Goal: Transaction & Acquisition: Purchase product/service

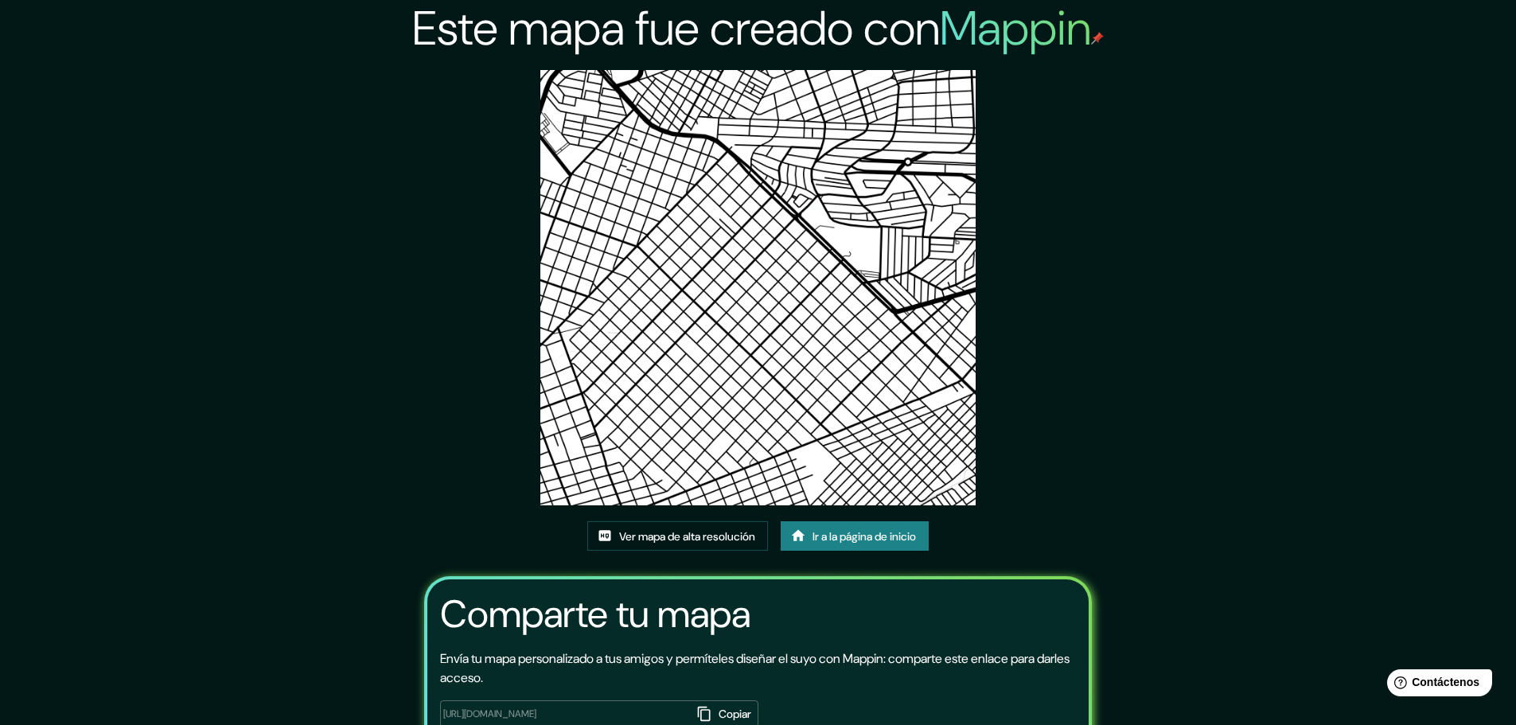
click at [846, 545] on font "Ir a la página de inicio" at bounding box center [864, 536] width 103 height 21
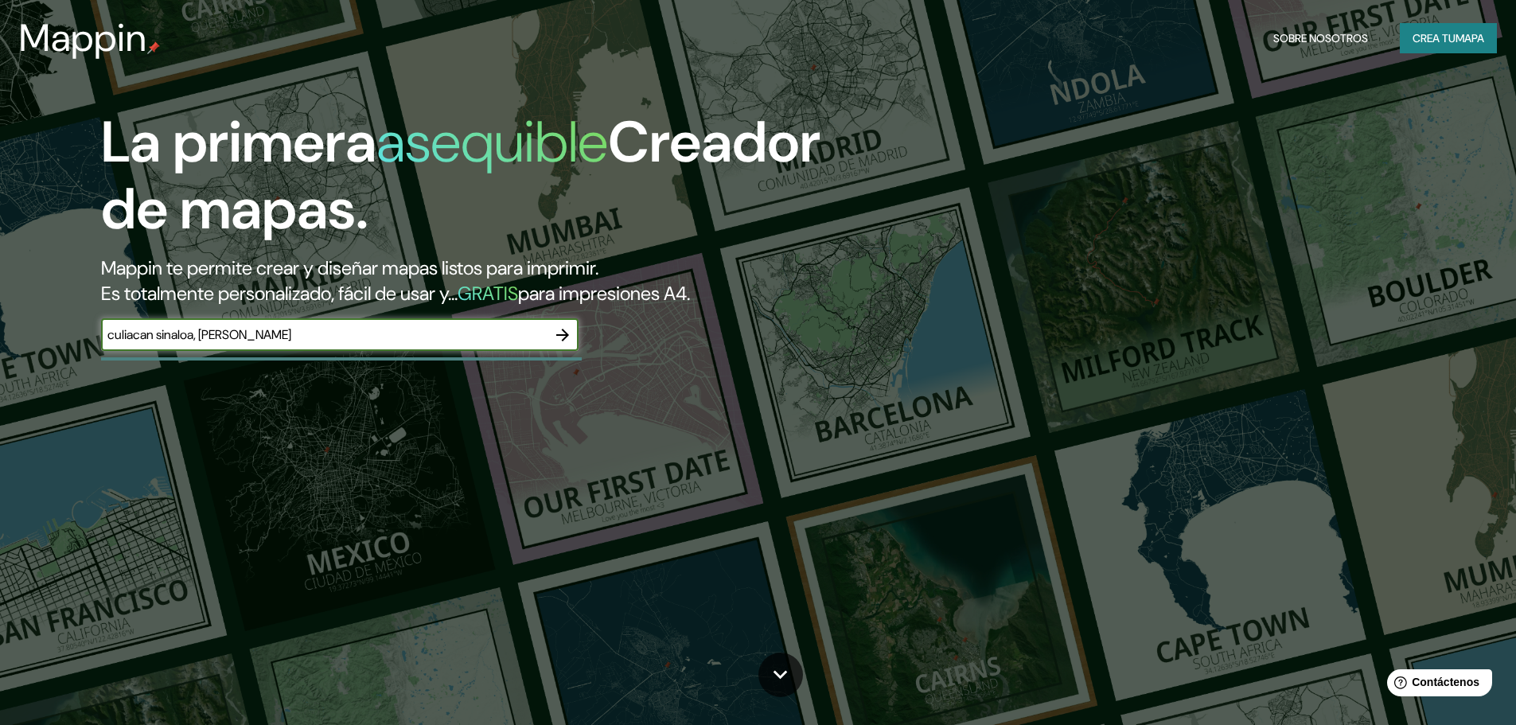
type input "culiacan sinaloa, [PERSON_NAME]"
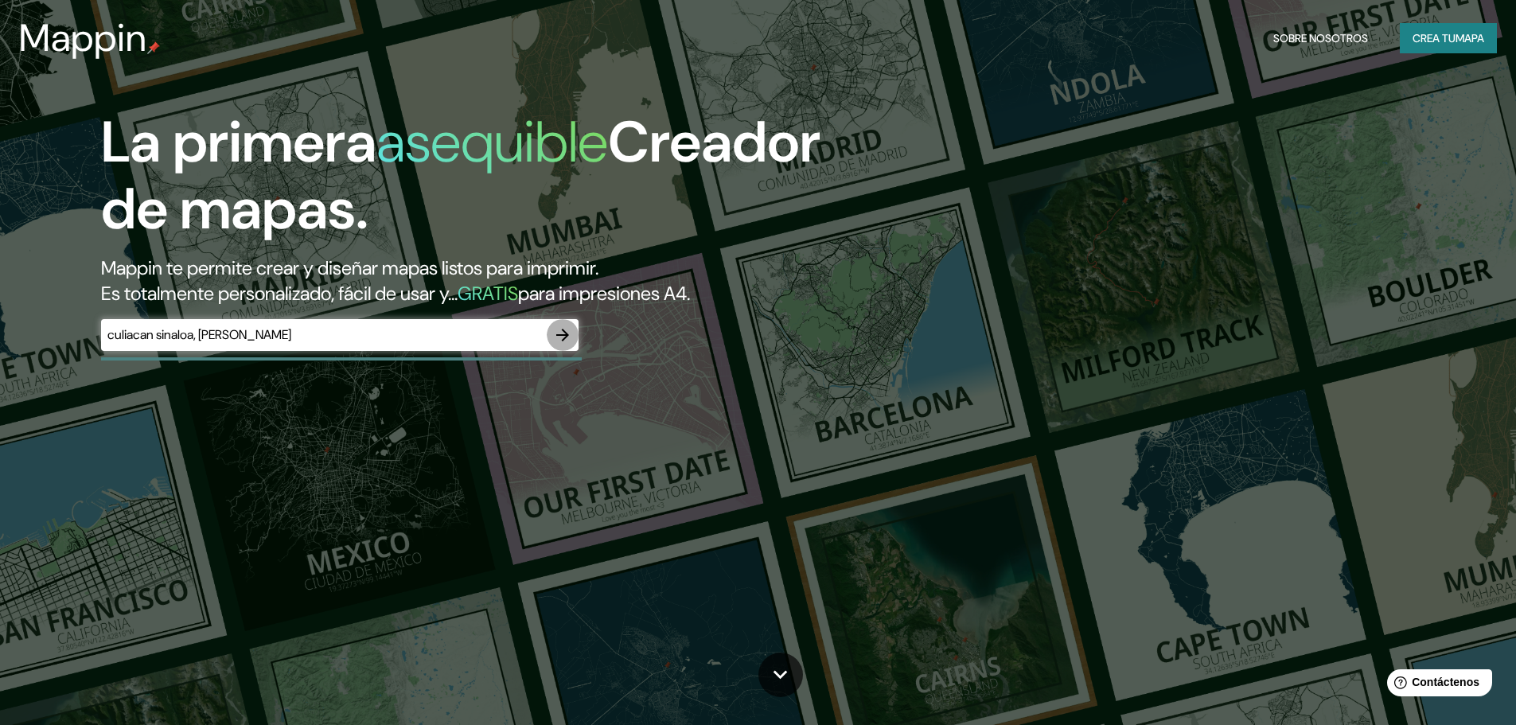
click at [563, 332] on icon "button" at bounding box center [562, 335] width 19 height 19
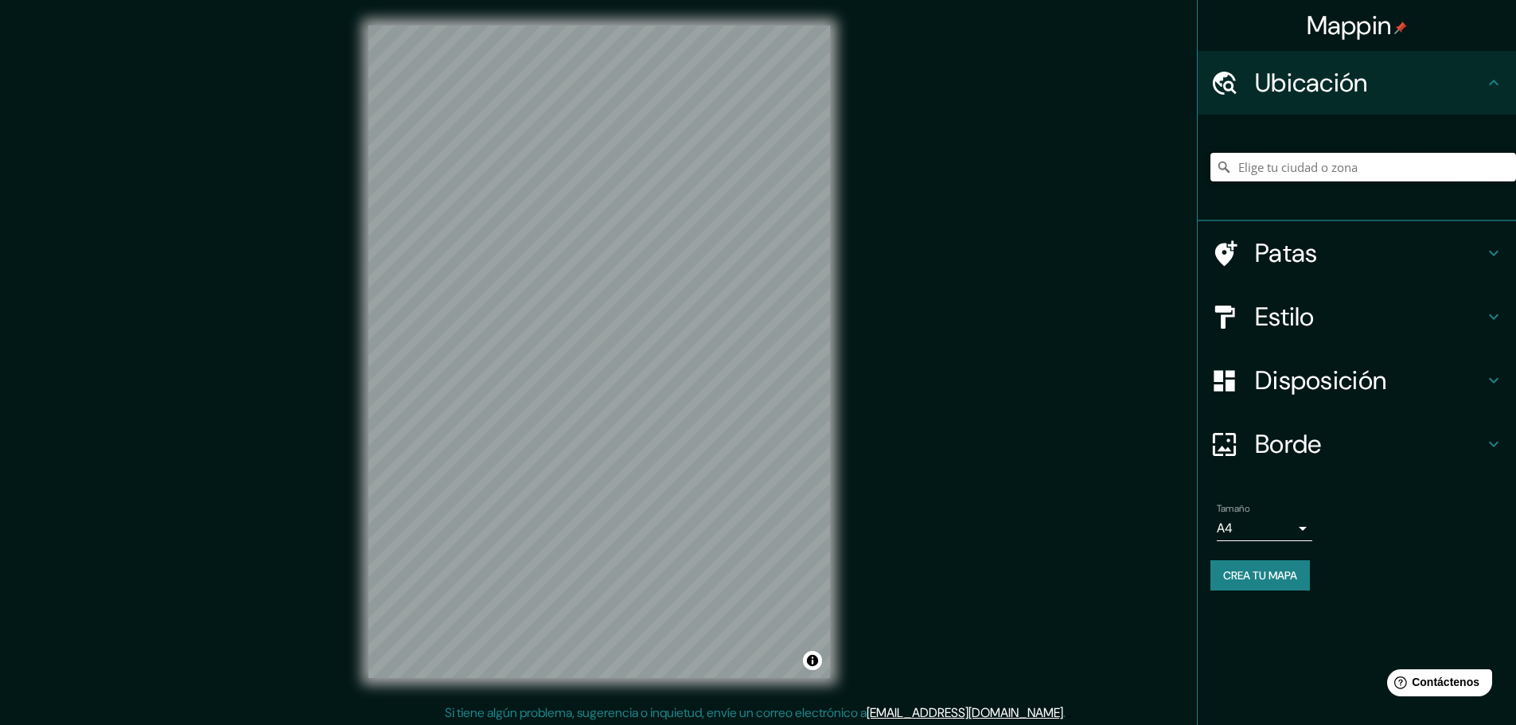
click at [1285, 170] on input "Elige tu ciudad o zona" at bounding box center [1364, 167] width 306 height 29
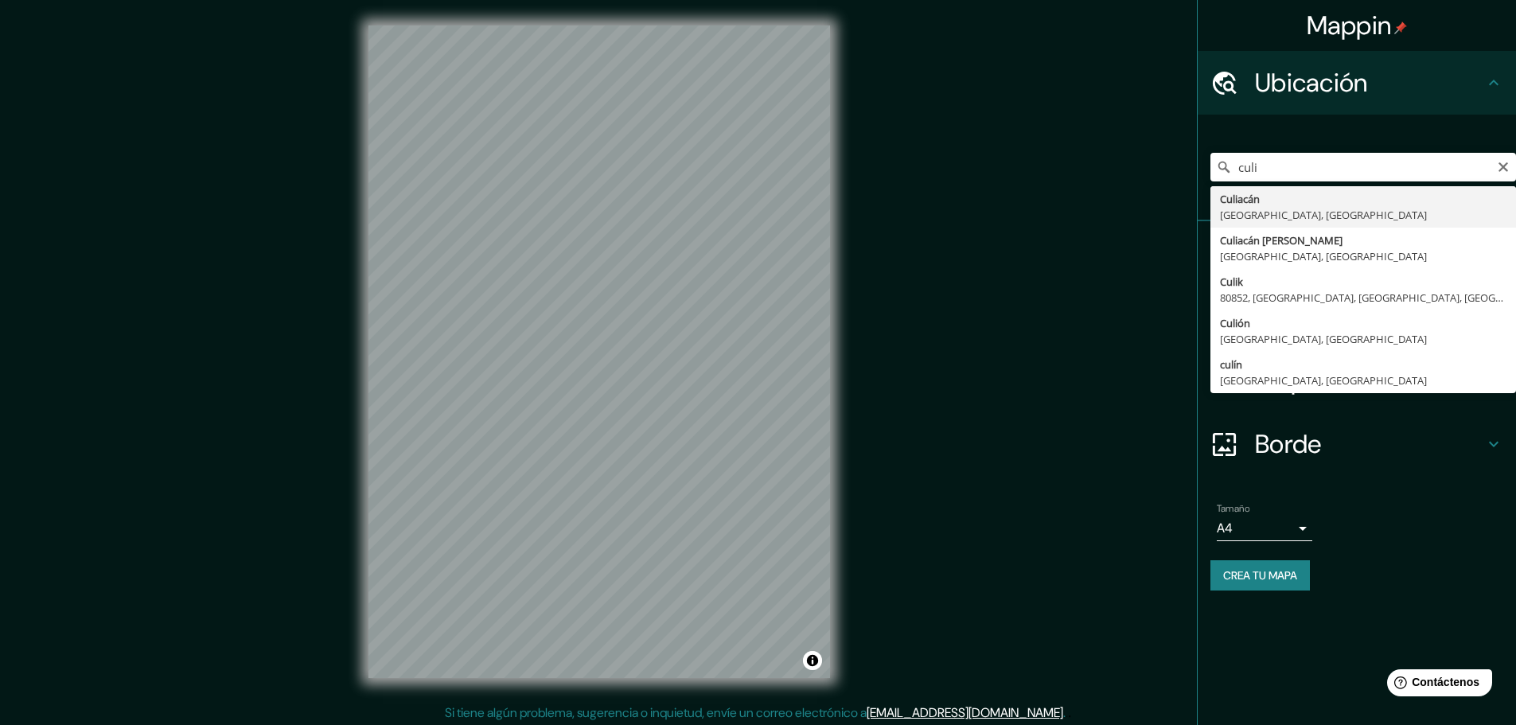
type input "Culiacán, [GEOGRAPHIC_DATA], [GEOGRAPHIC_DATA]"
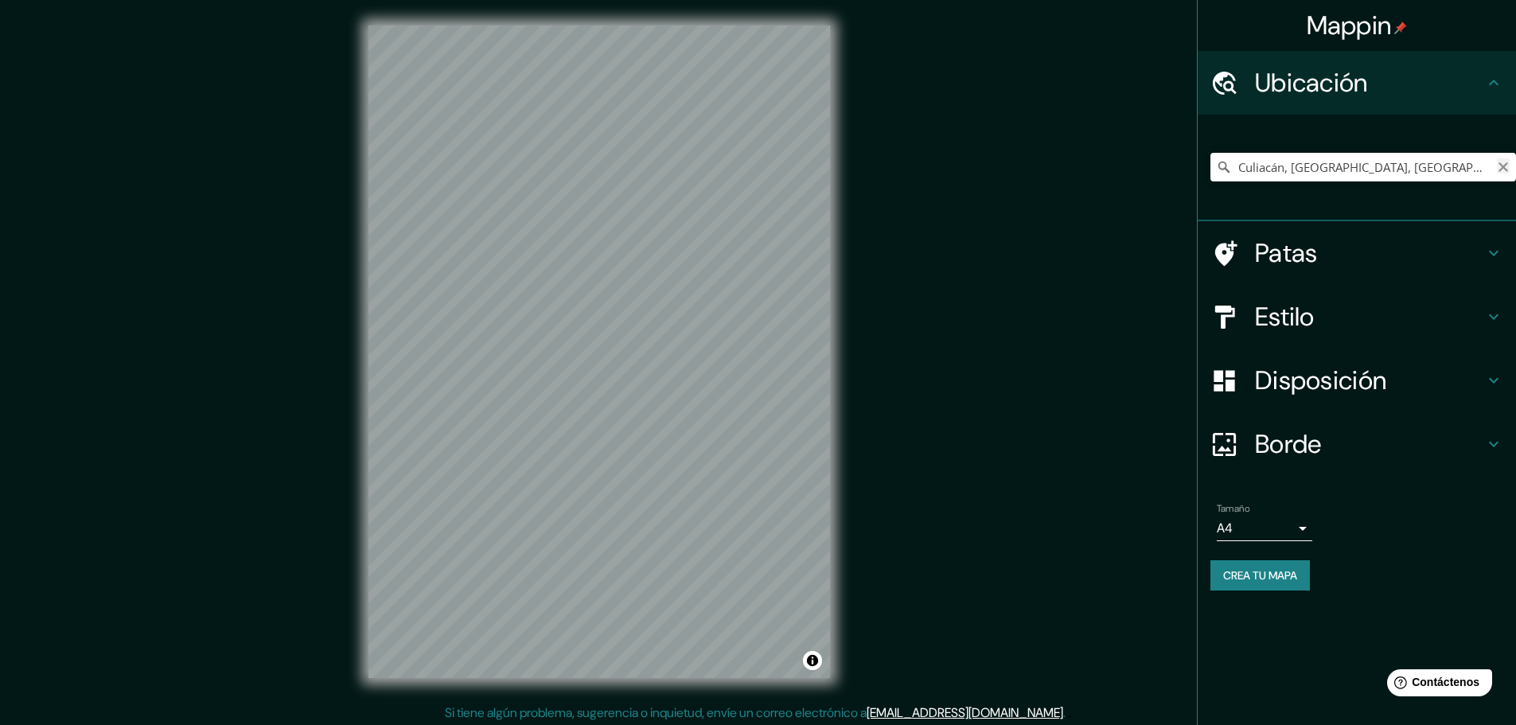
click at [1497, 171] on icon "Claro" at bounding box center [1503, 167] width 13 height 13
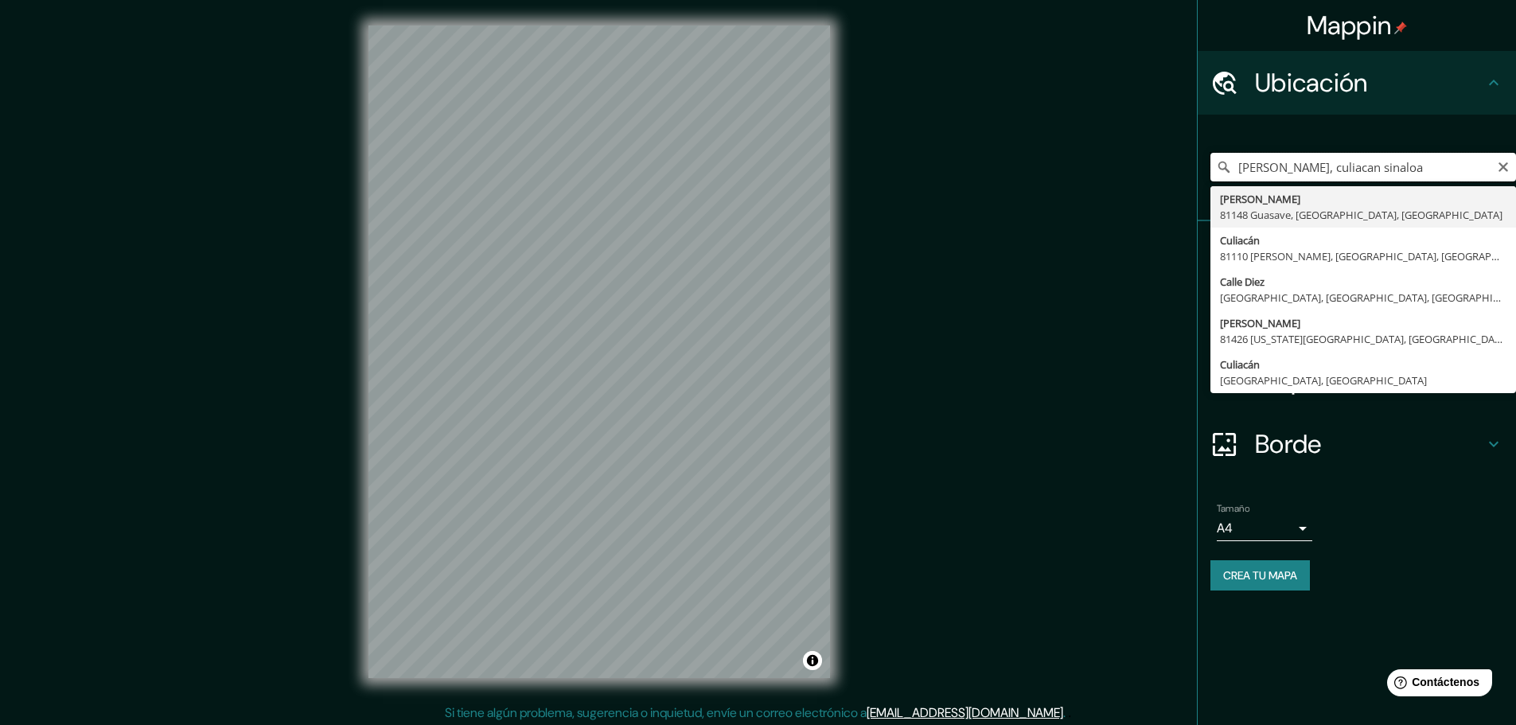
click at [1350, 169] on input "[PERSON_NAME], culiacan sinaloa" at bounding box center [1364, 167] width 306 height 29
click at [1239, 167] on input "[PERSON_NAME], culiacan,[GEOGRAPHIC_DATA]" at bounding box center [1364, 167] width 306 height 29
type input "colonia [PERSON_NAME], [GEOGRAPHIC_DATA],[GEOGRAPHIC_DATA]"
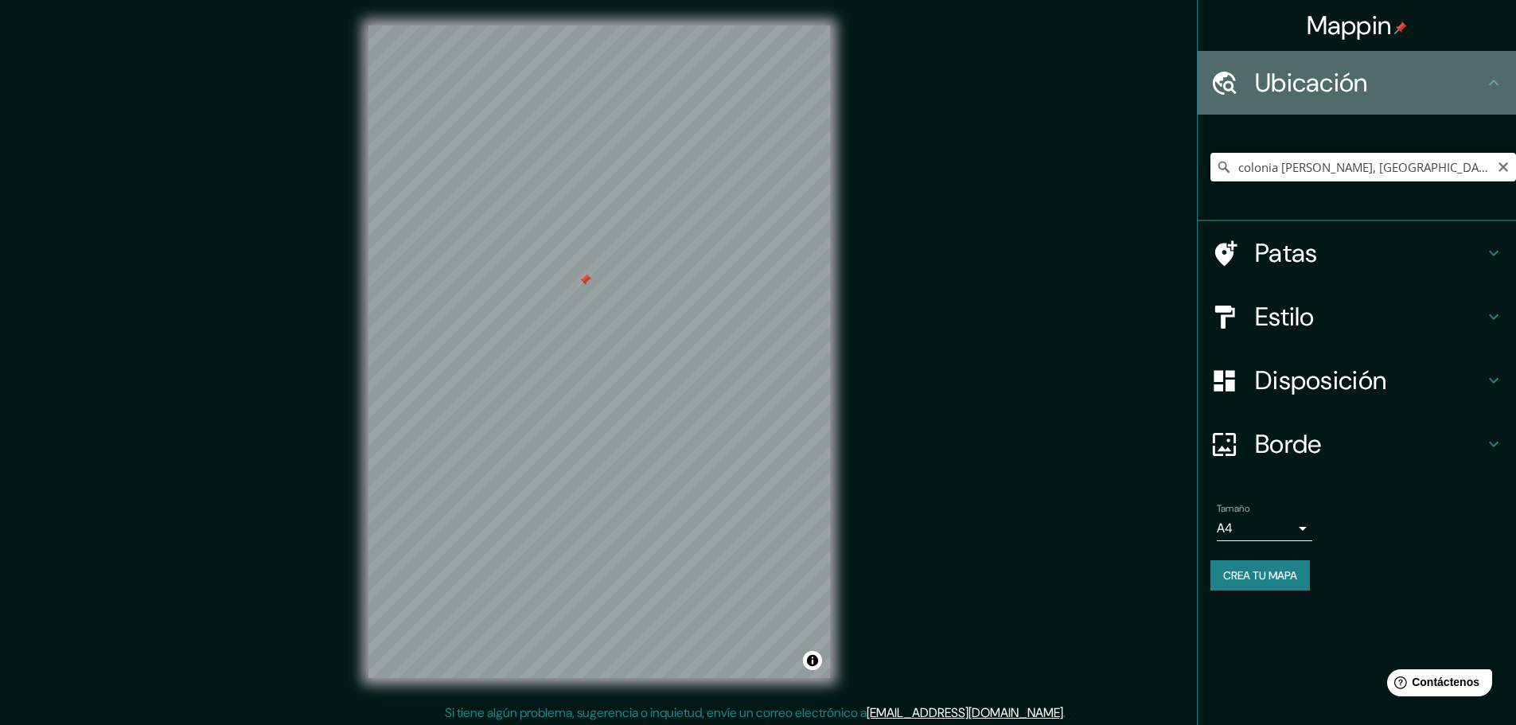
click at [1490, 83] on icon at bounding box center [1493, 82] width 19 height 19
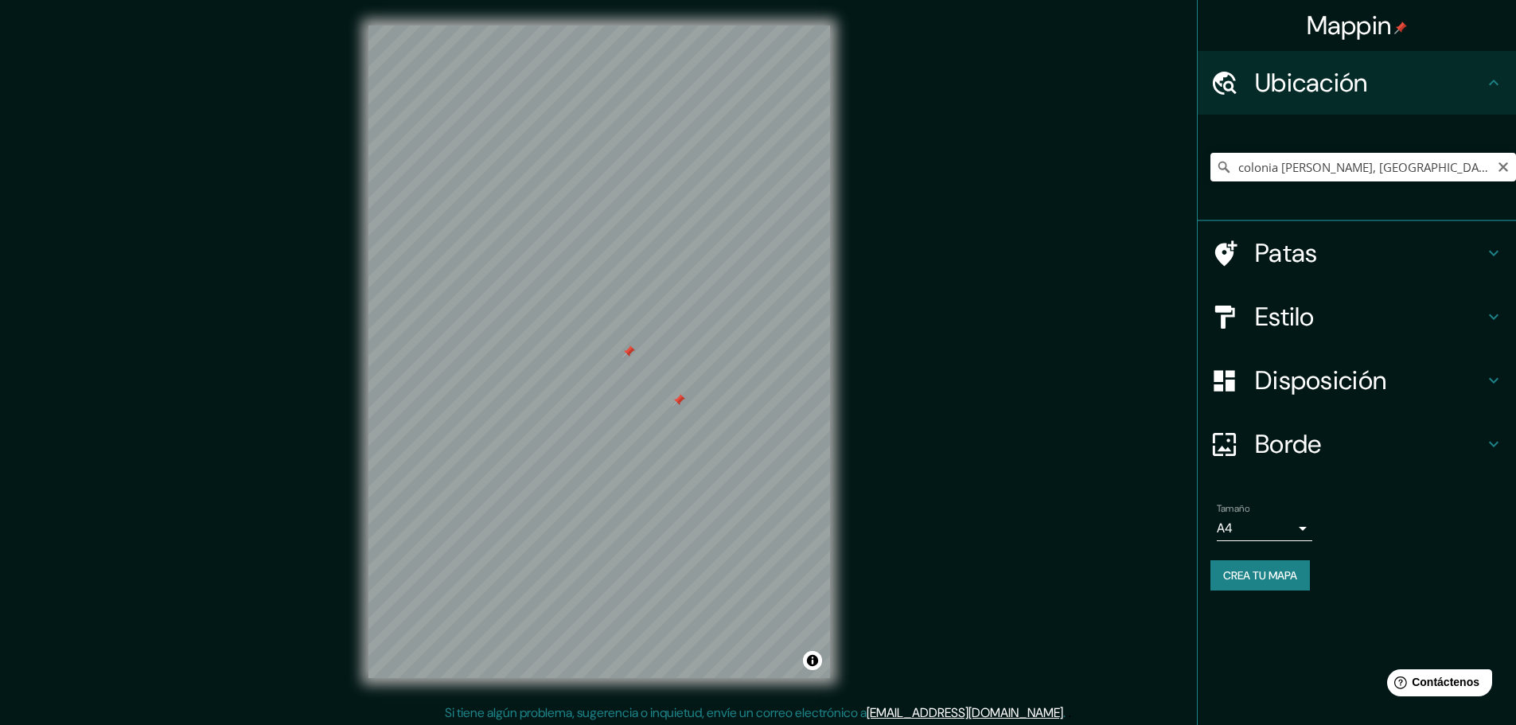
drag, startPoint x: 634, startPoint y: 326, endPoint x: 678, endPoint y: 398, distance: 84.6
click at [678, 398] on div at bounding box center [679, 400] width 13 height 13
click at [636, 377] on div at bounding box center [633, 375] width 13 height 13
drag, startPoint x: 644, startPoint y: 368, endPoint x: 646, endPoint y: 384, distance: 16.1
click at [646, 384] on div at bounding box center [644, 386] width 13 height 13
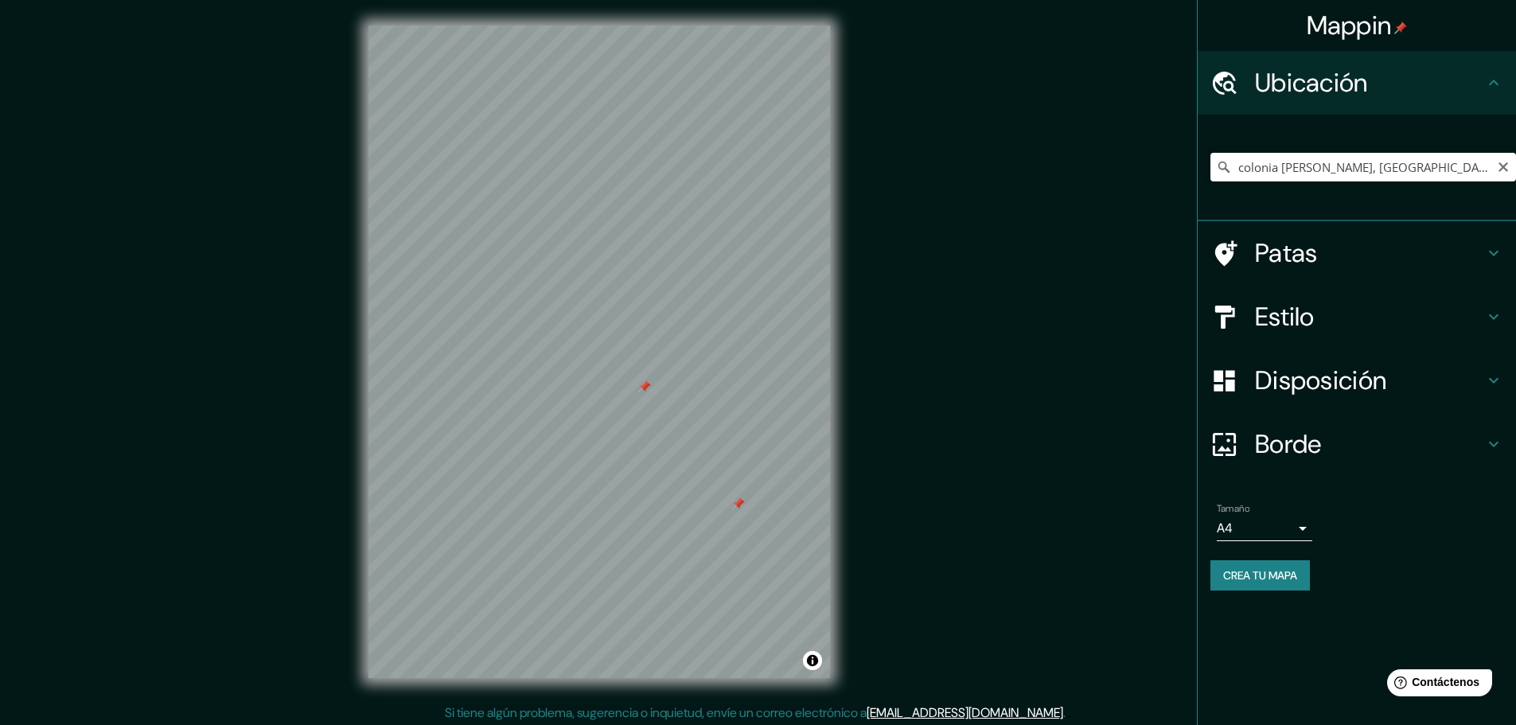
click at [646, 384] on div at bounding box center [644, 386] width 13 height 13
click at [1307, 247] on font "Patas" at bounding box center [1286, 252] width 63 height 33
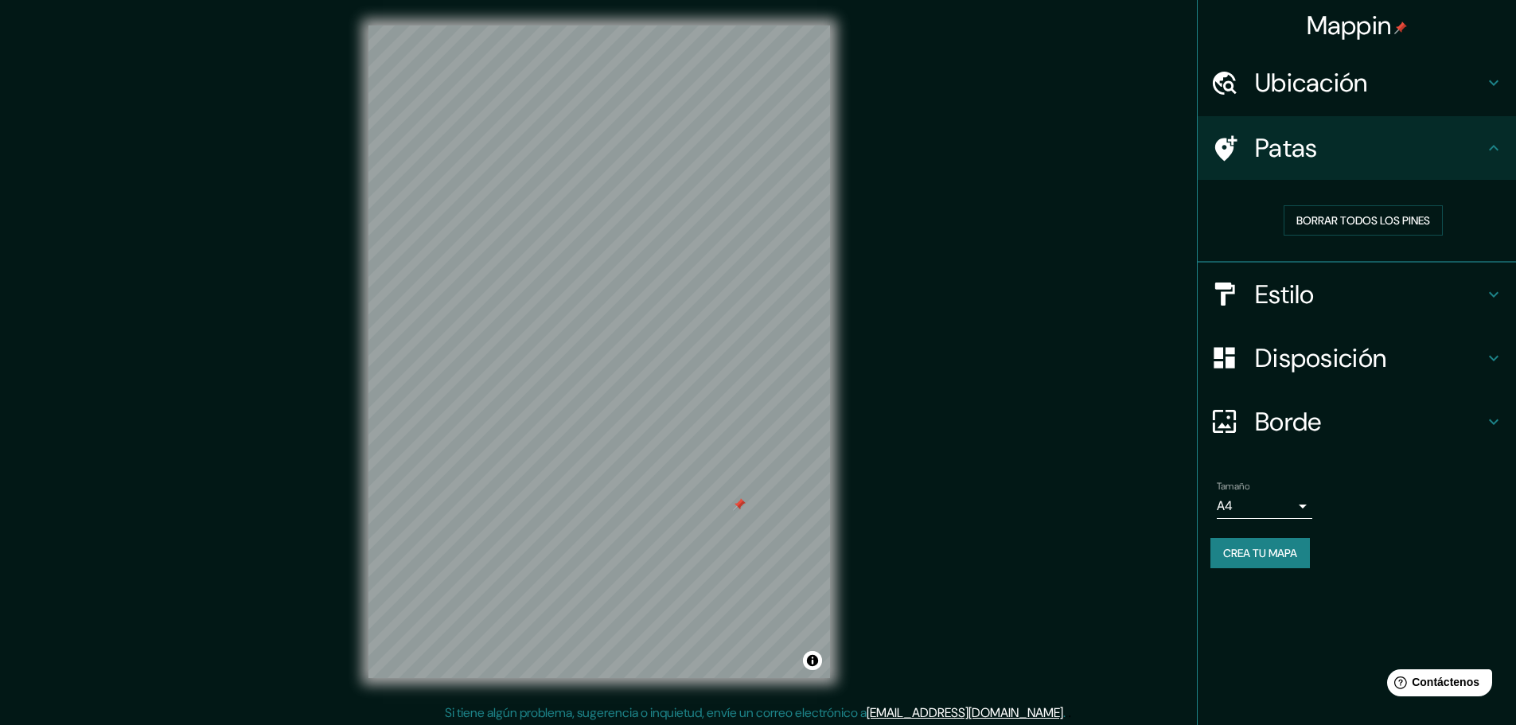
click at [1349, 158] on h4 "Patas" at bounding box center [1369, 148] width 229 height 32
click at [1336, 94] on font "Ubicación" at bounding box center [1311, 82] width 113 height 33
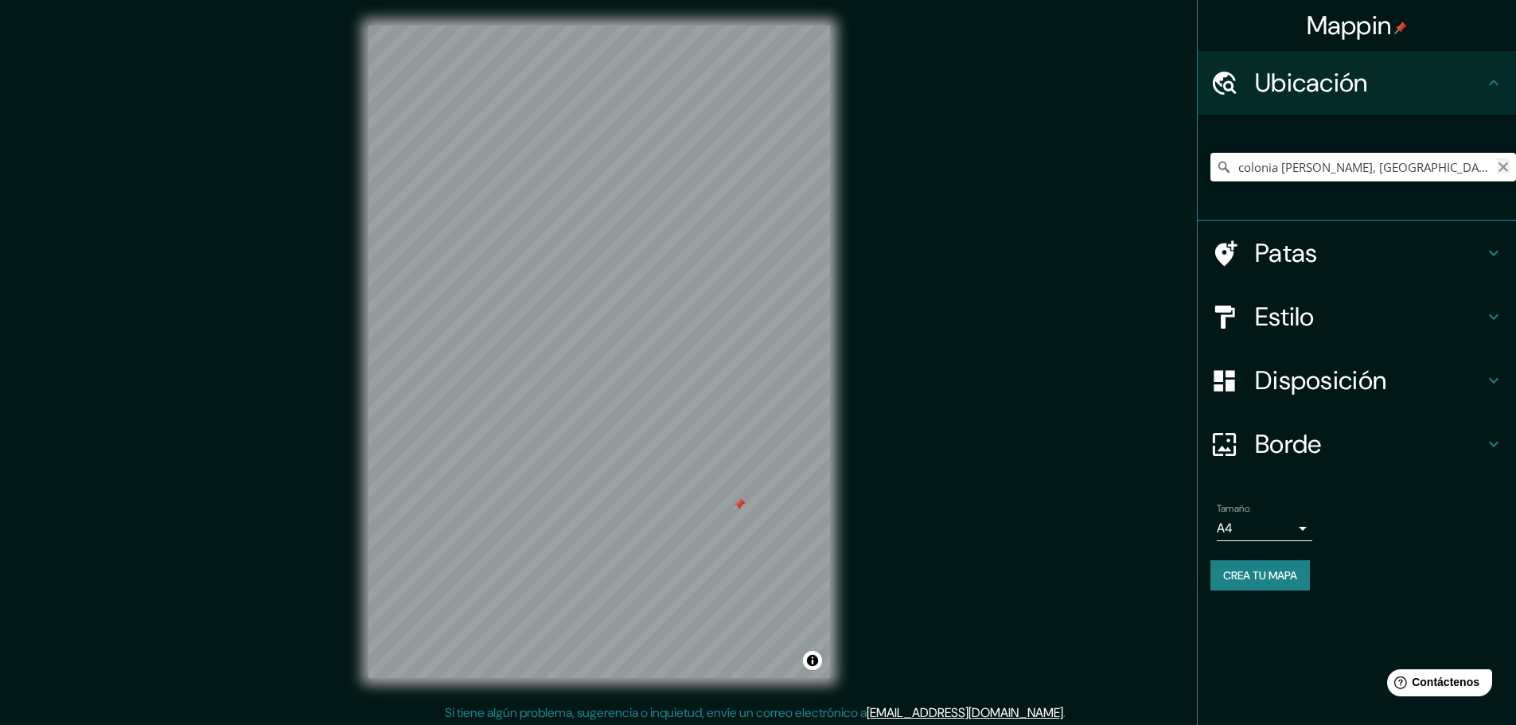
click at [1507, 164] on icon "Claro" at bounding box center [1504, 167] width 10 height 10
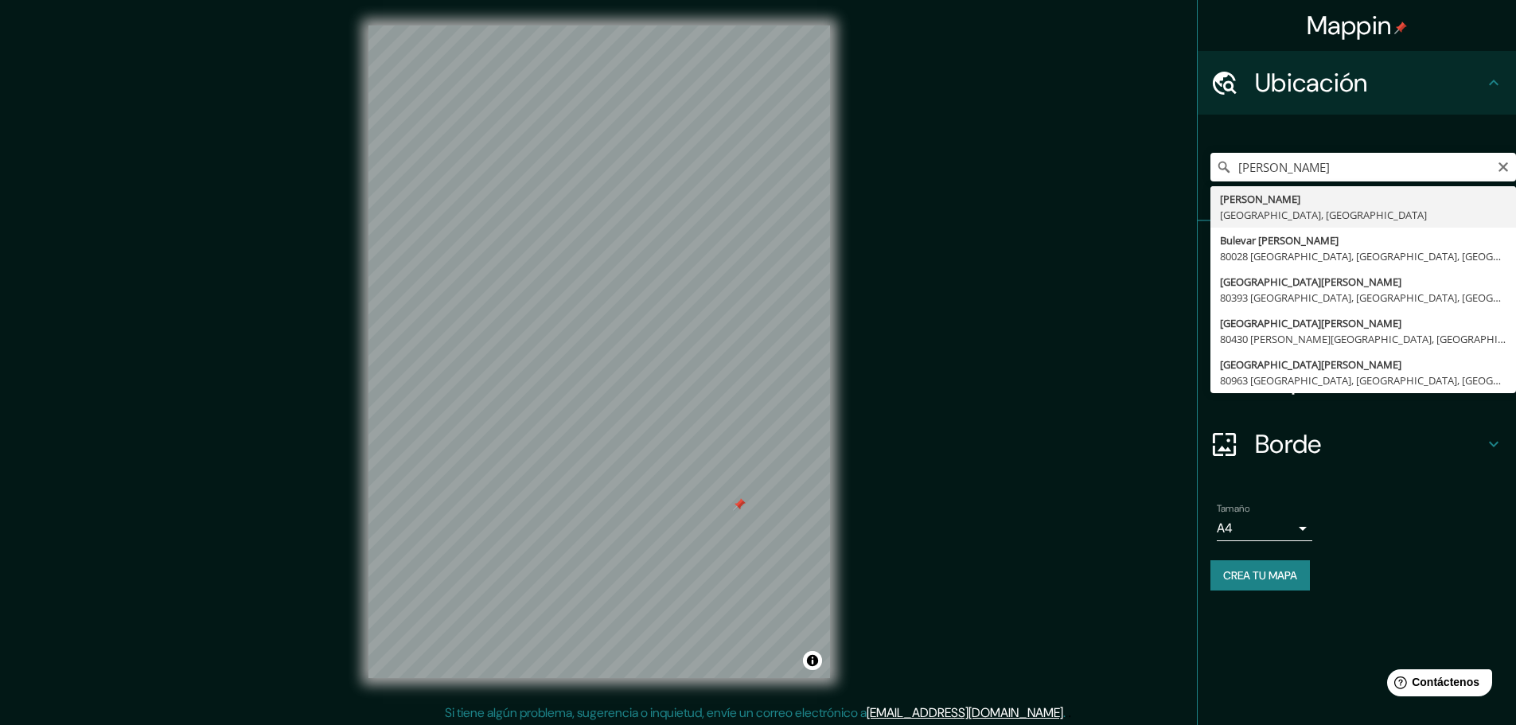
type input "[PERSON_NAME][GEOGRAPHIC_DATA], [GEOGRAPHIC_DATA], [GEOGRAPHIC_DATA]"
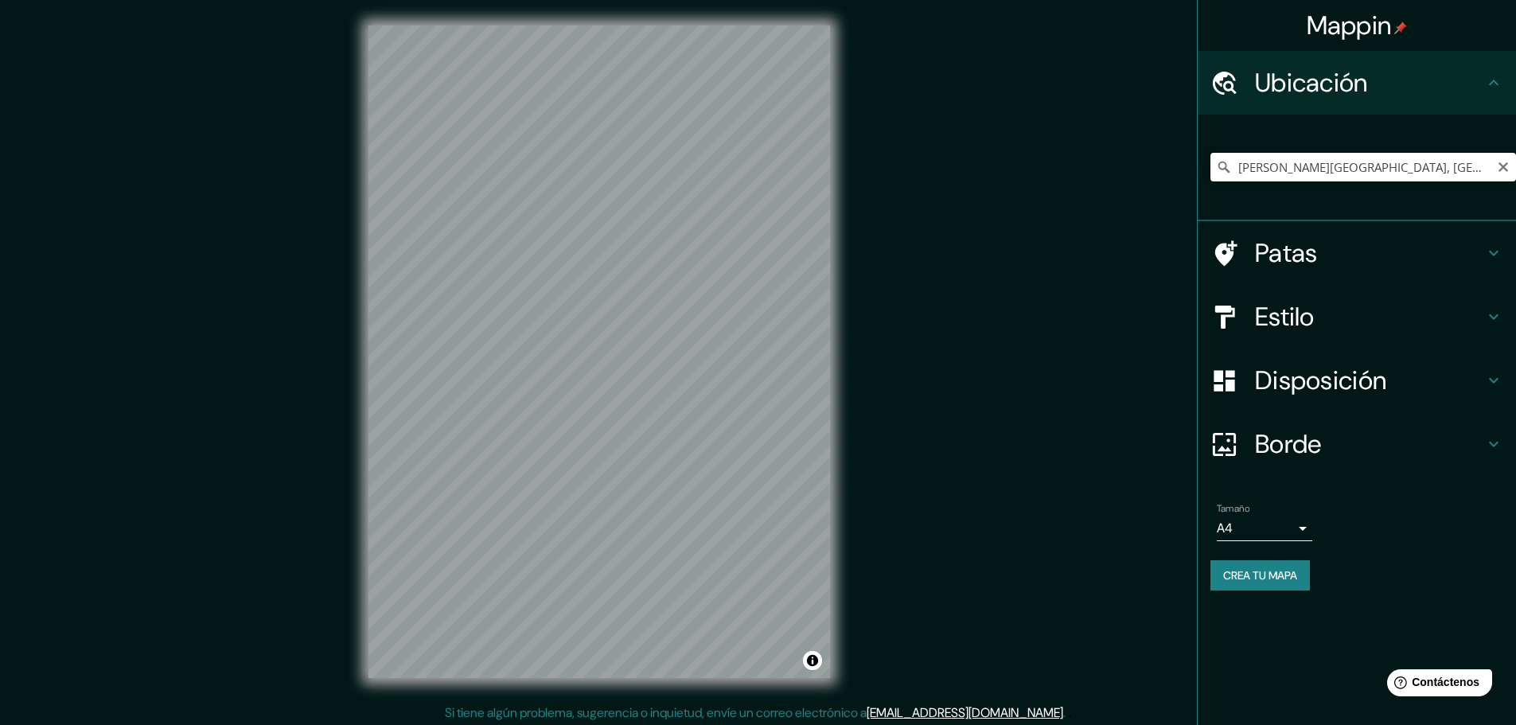
click at [1449, 164] on input "[PERSON_NAME][GEOGRAPHIC_DATA], [GEOGRAPHIC_DATA], [GEOGRAPHIC_DATA]" at bounding box center [1364, 167] width 306 height 29
click at [1503, 169] on icon "Claro" at bounding box center [1504, 167] width 10 height 10
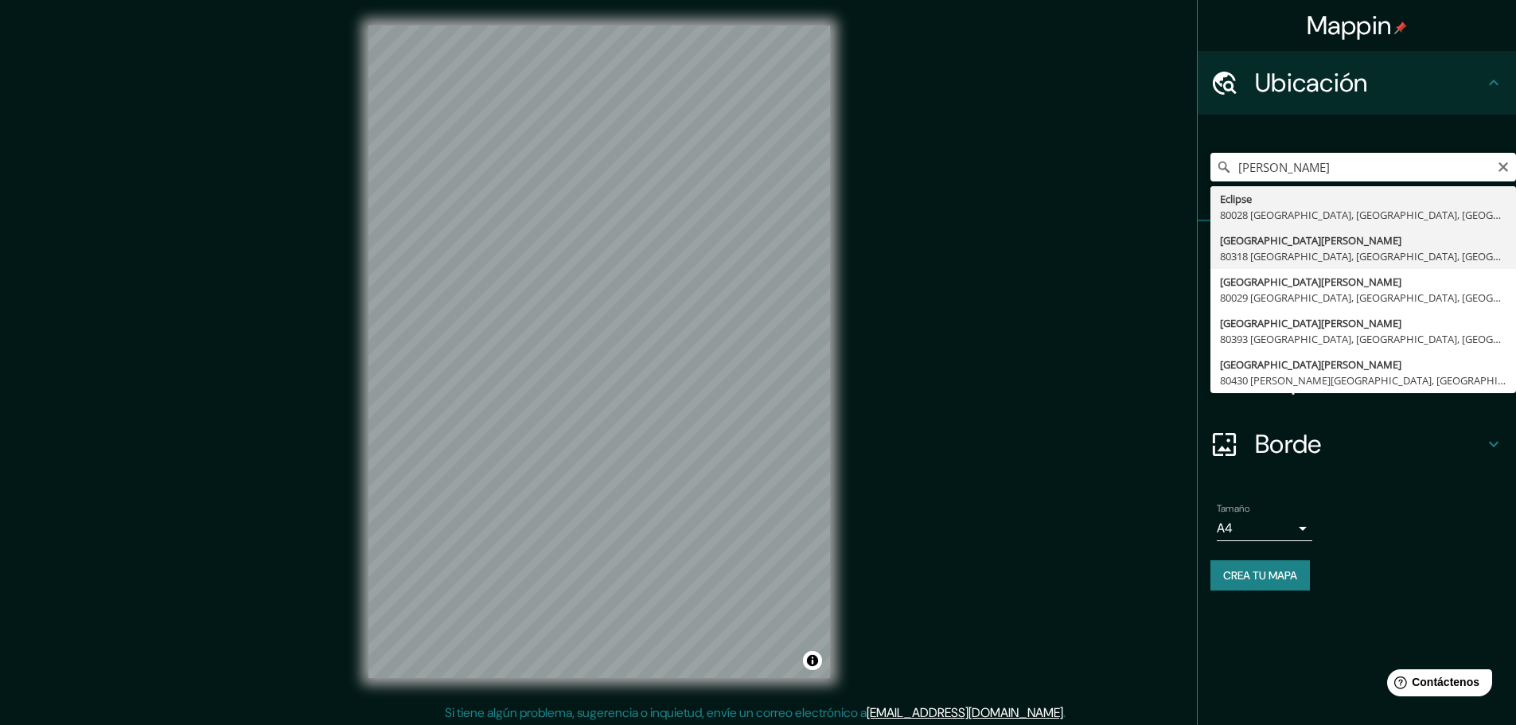
type input "[GEOGRAPHIC_DATA][PERSON_NAME], [GEOGRAPHIC_DATA], [GEOGRAPHIC_DATA]"
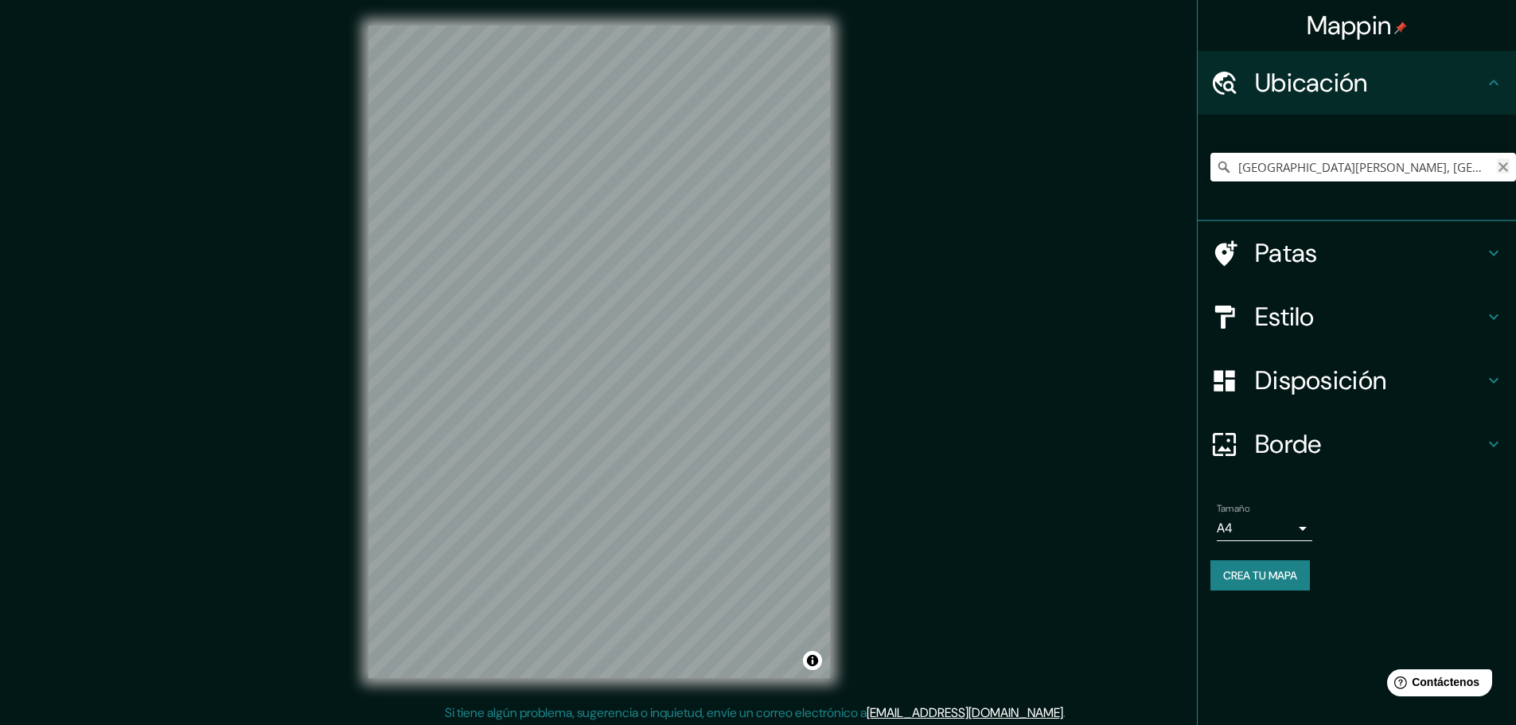
click at [1501, 169] on icon "Claro" at bounding box center [1504, 167] width 10 height 10
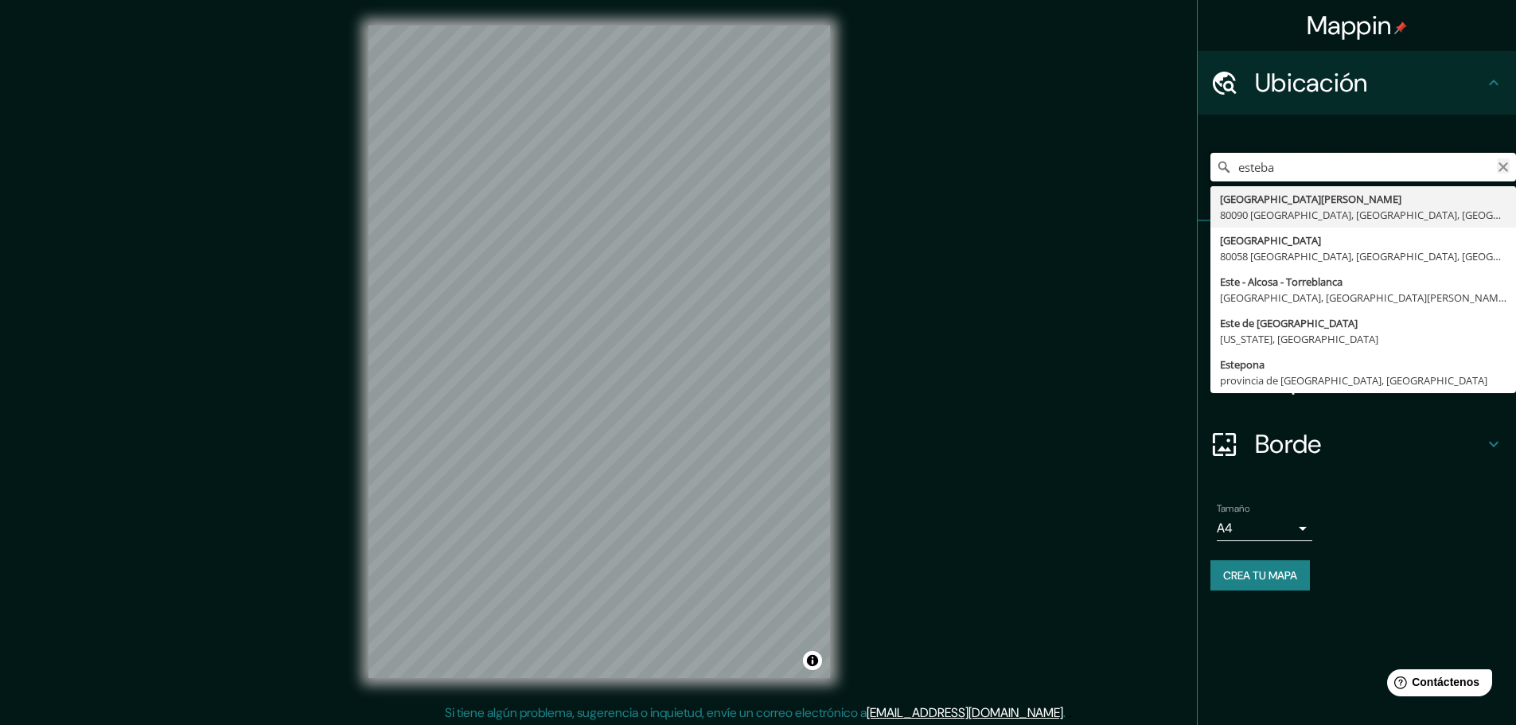
scroll to position [4, 0]
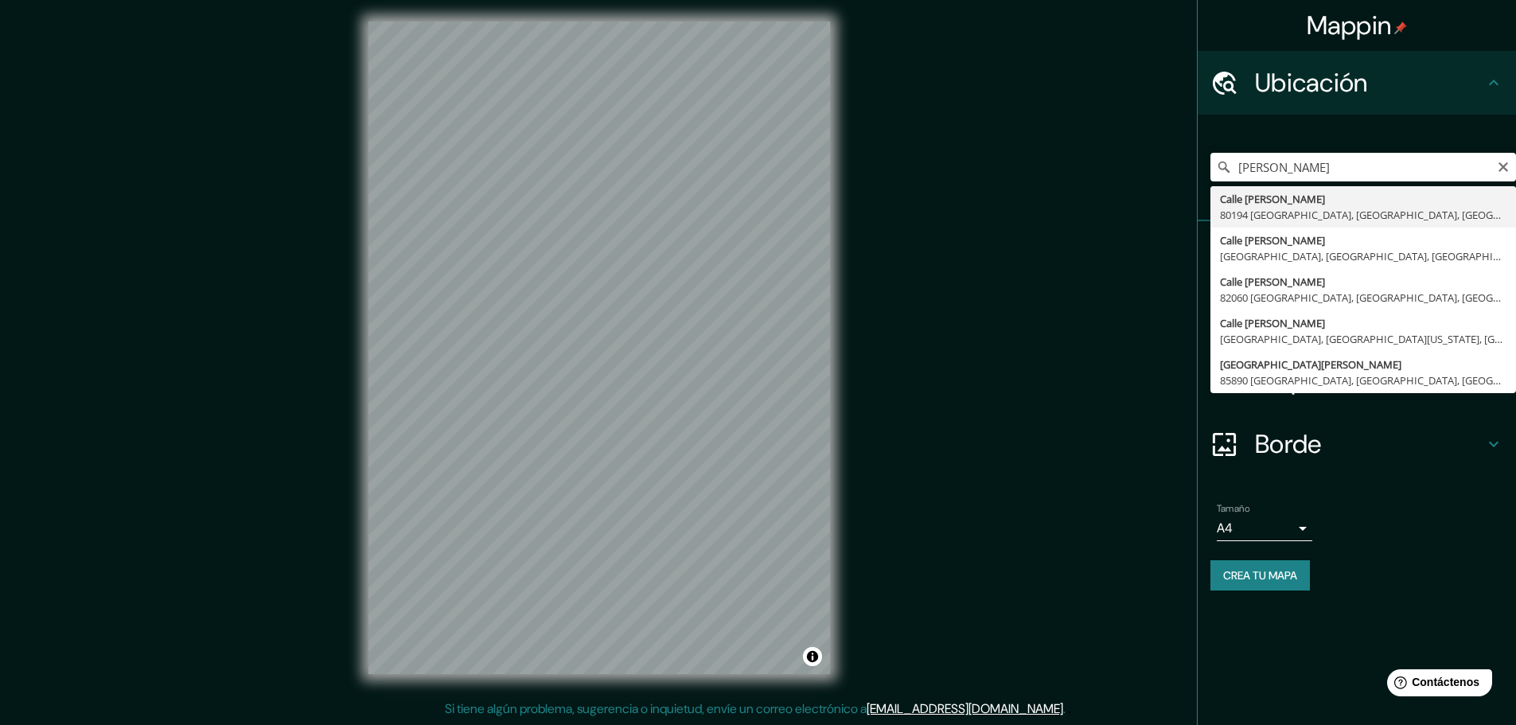
type input "Calle [PERSON_NAME], [GEOGRAPHIC_DATA], [GEOGRAPHIC_DATA], [GEOGRAPHIC_DATA]"
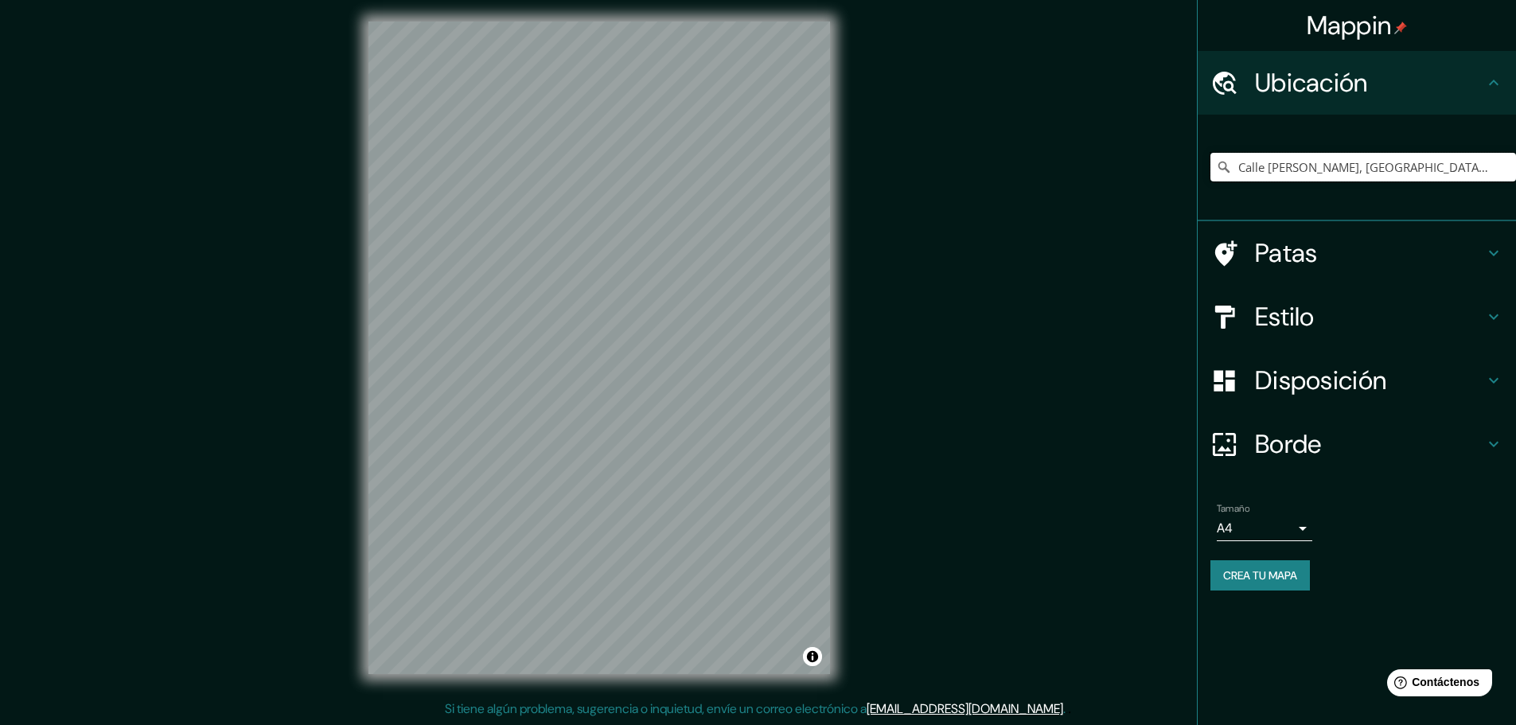
scroll to position [0, 0]
click at [816, 665] on button "Activar o desactivar atribución" at bounding box center [812, 656] width 19 height 19
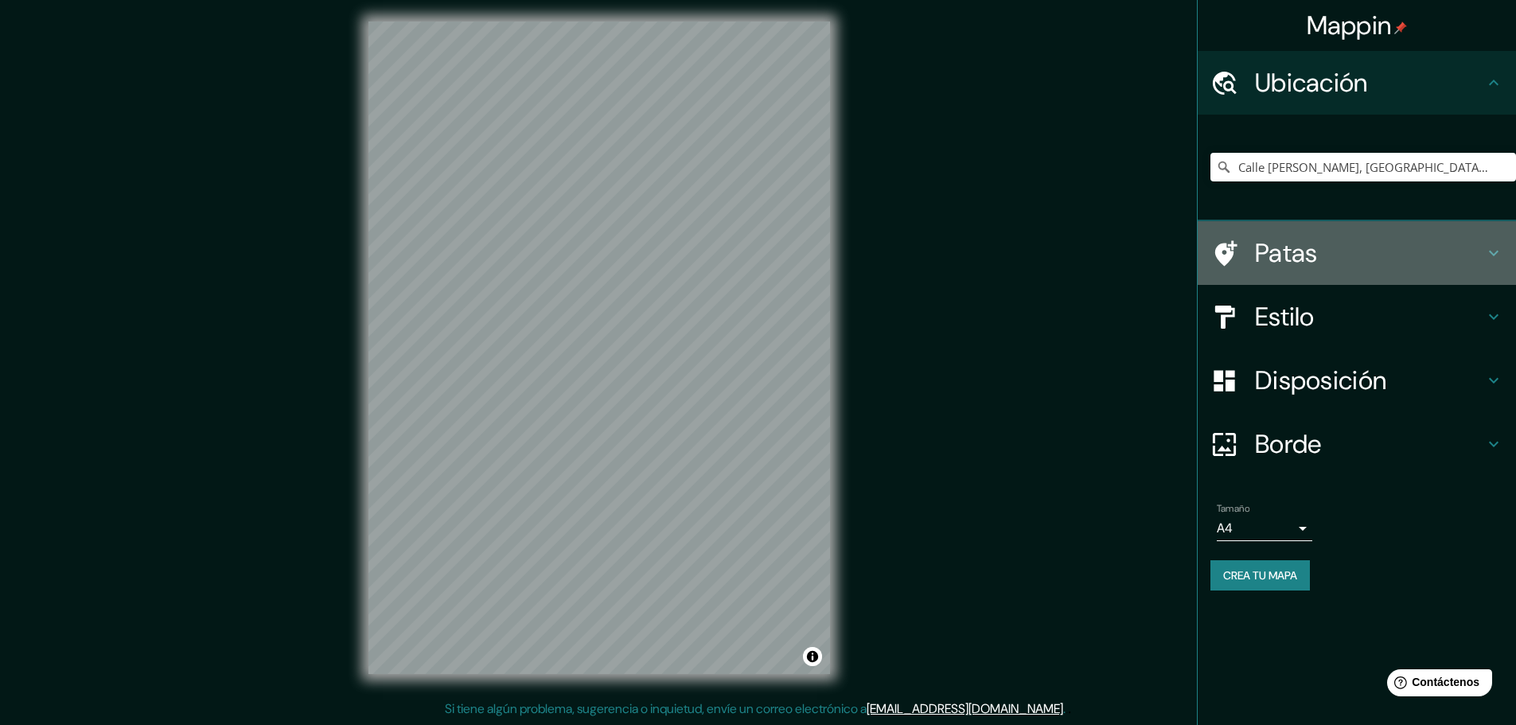
click at [1298, 259] on font "Patas" at bounding box center [1286, 252] width 63 height 33
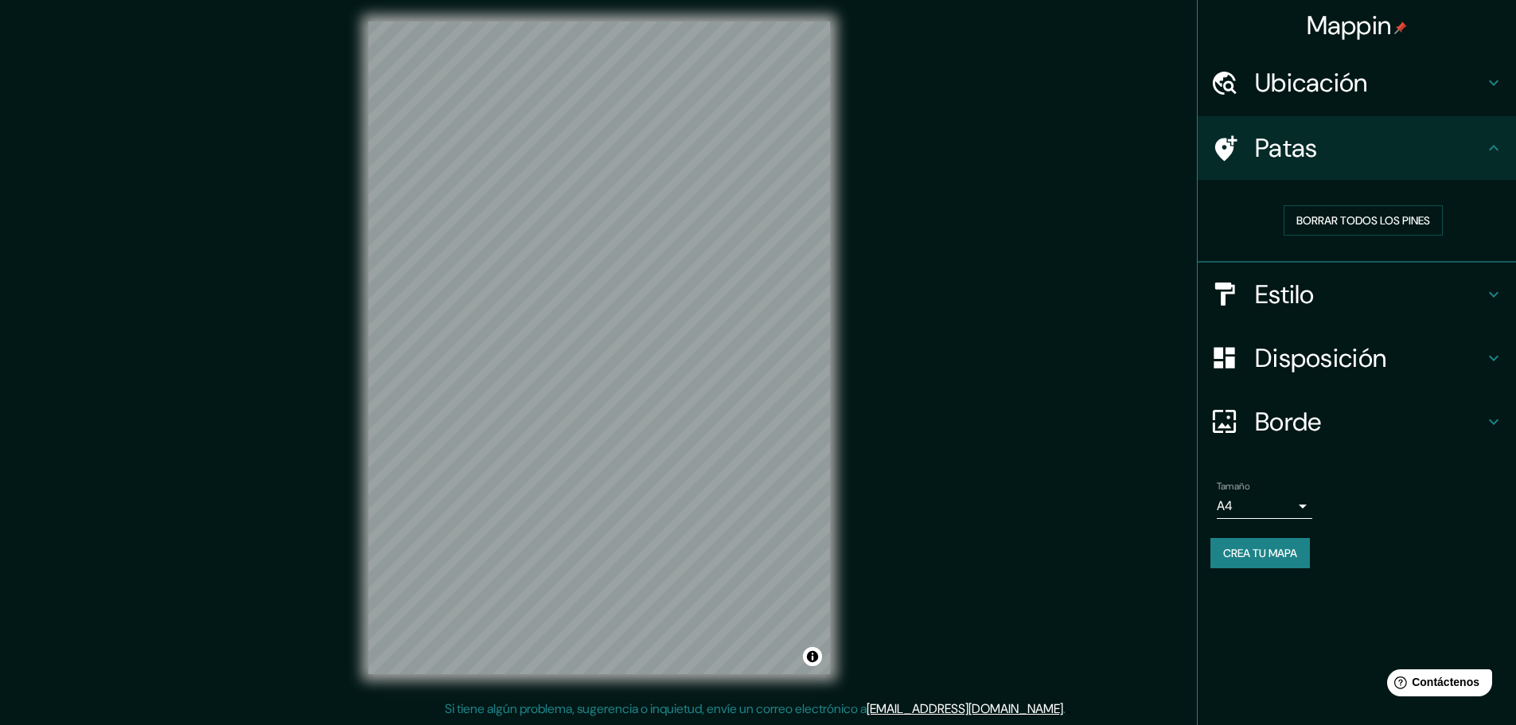
click at [1301, 287] on font "Estilo" at bounding box center [1285, 294] width 60 height 33
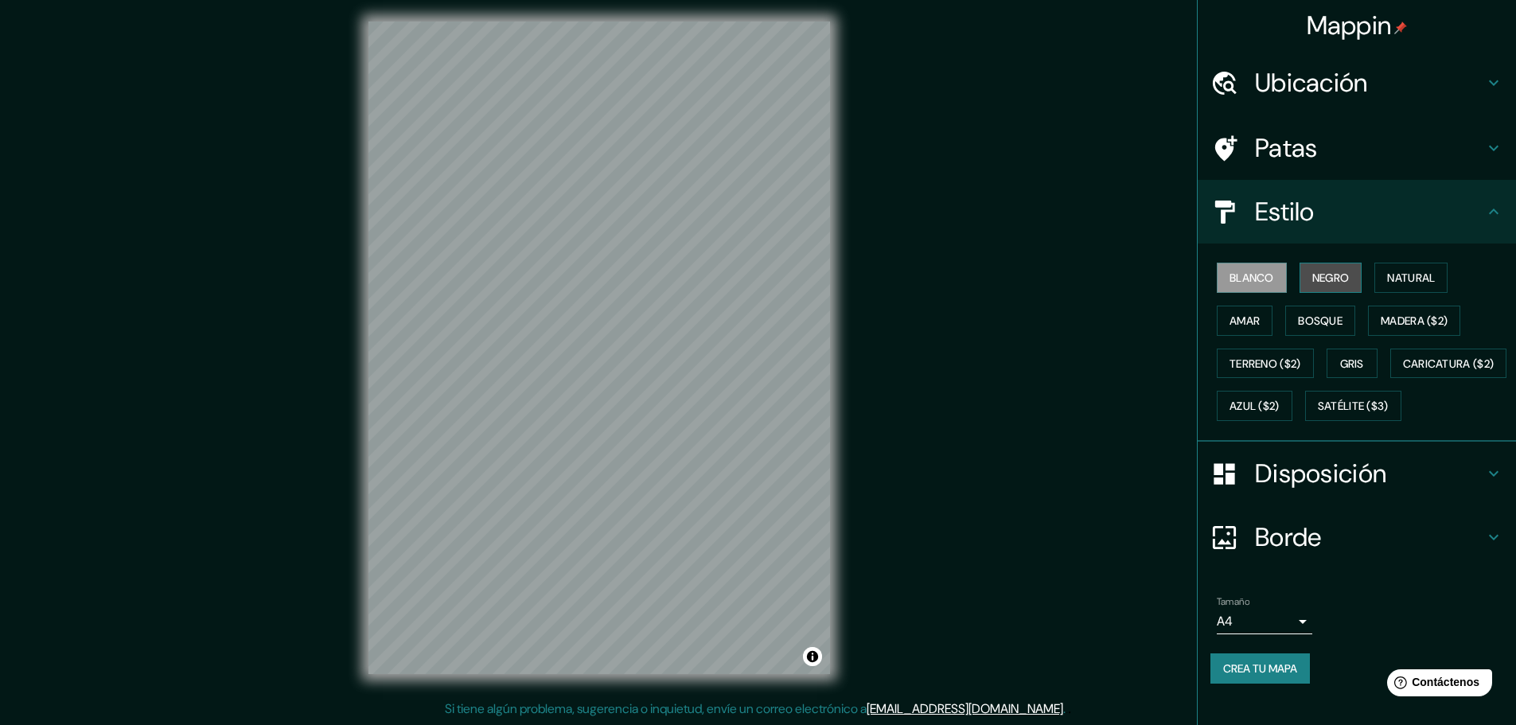
click at [1312, 283] on font "Negro" at bounding box center [1330, 278] width 37 height 14
click at [1273, 275] on button "Blanco" at bounding box center [1252, 278] width 70 height 30
click at [1255, 318] on button "Amar" at bounding box center [1245, 321] width 56 height 30
click at [1236, 278] on font "Blanco" at bounding box center [1252, 278] width 45 height 14
click at [1340, 362] on font "Gris" at bounding box center [1352, 364] width 24 height 14
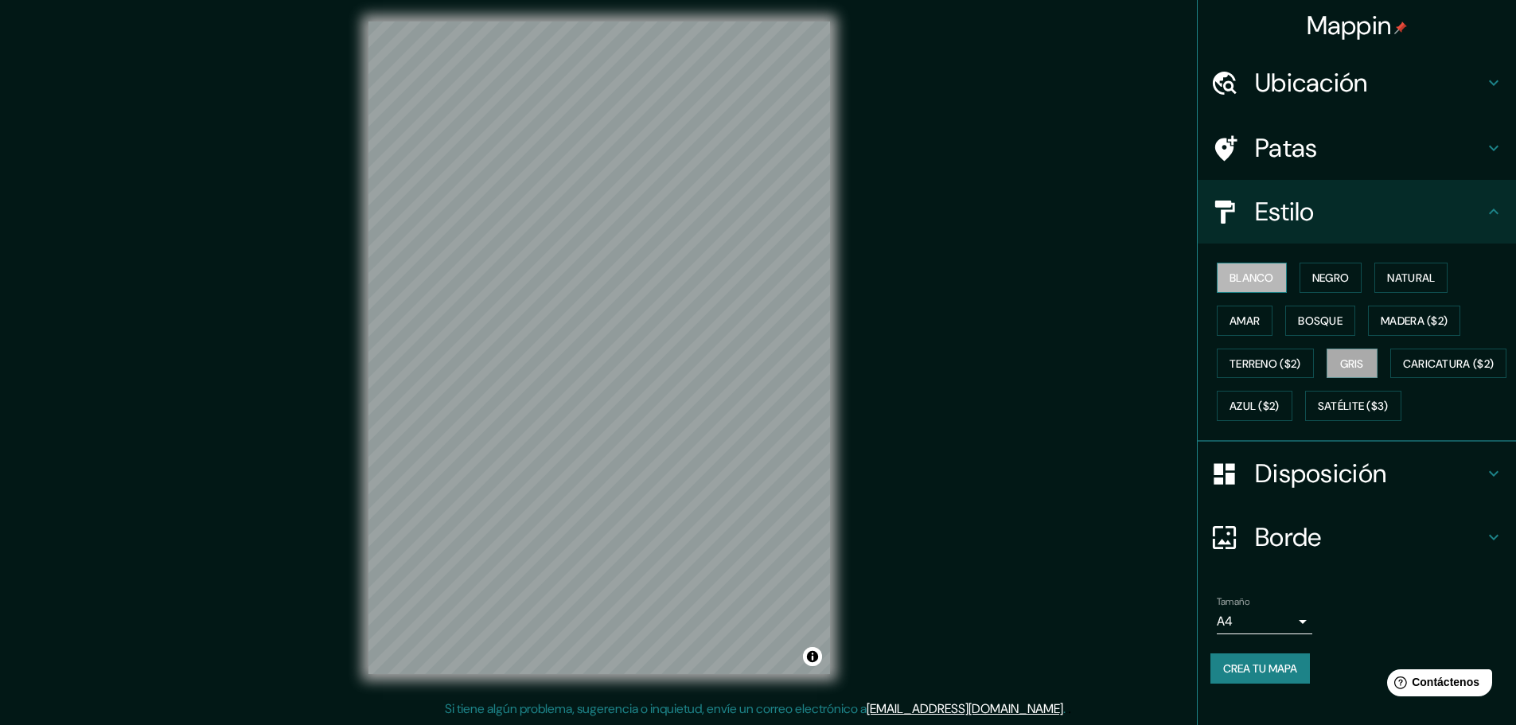
click at [1230, 275] on font "Blanco" at bounding box center [1252, 278] width 45 height 14
click at [1376, 280] on button "Natural" at bounding box center [1410, 278] width 73 height 30
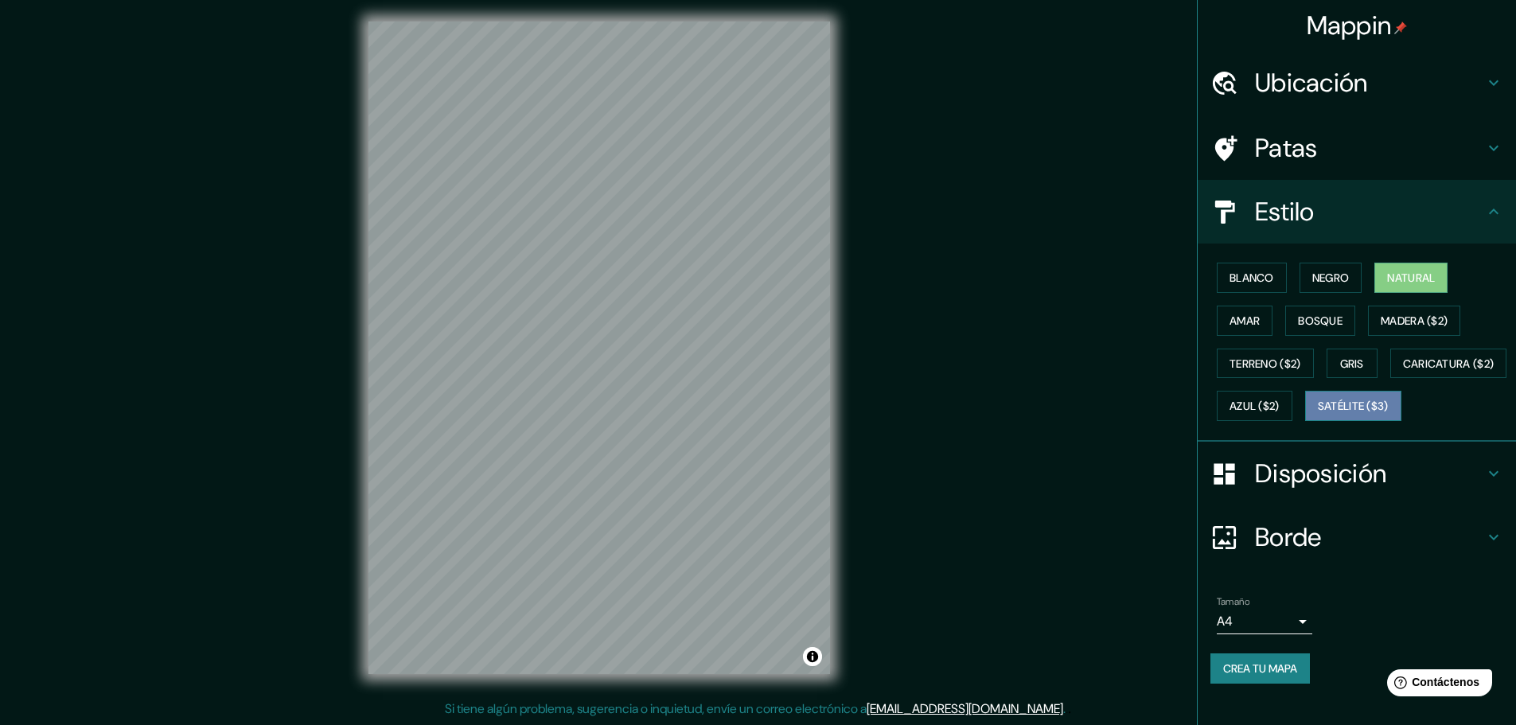
click at [1318, 414] on font "Satélite ($3)" at bounding box center [1353, 407] width 71 height 14
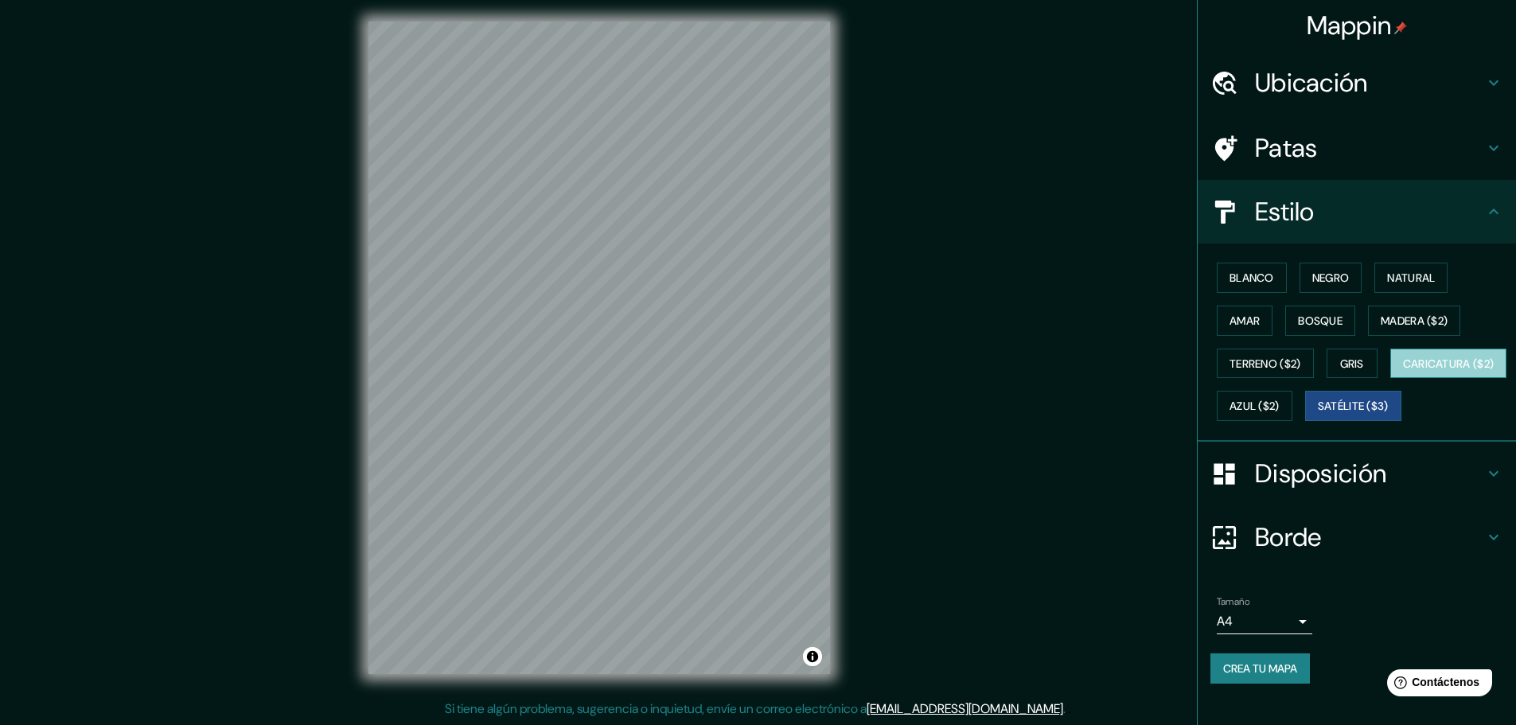
click at [1403, 374] on font "Caricatura ($2)" at bounding box center [1449, 363] width 92 height 21
click at [1280, 415] on font "Azul ($2)" at bounding box center [1255, 406] width 50 height 21
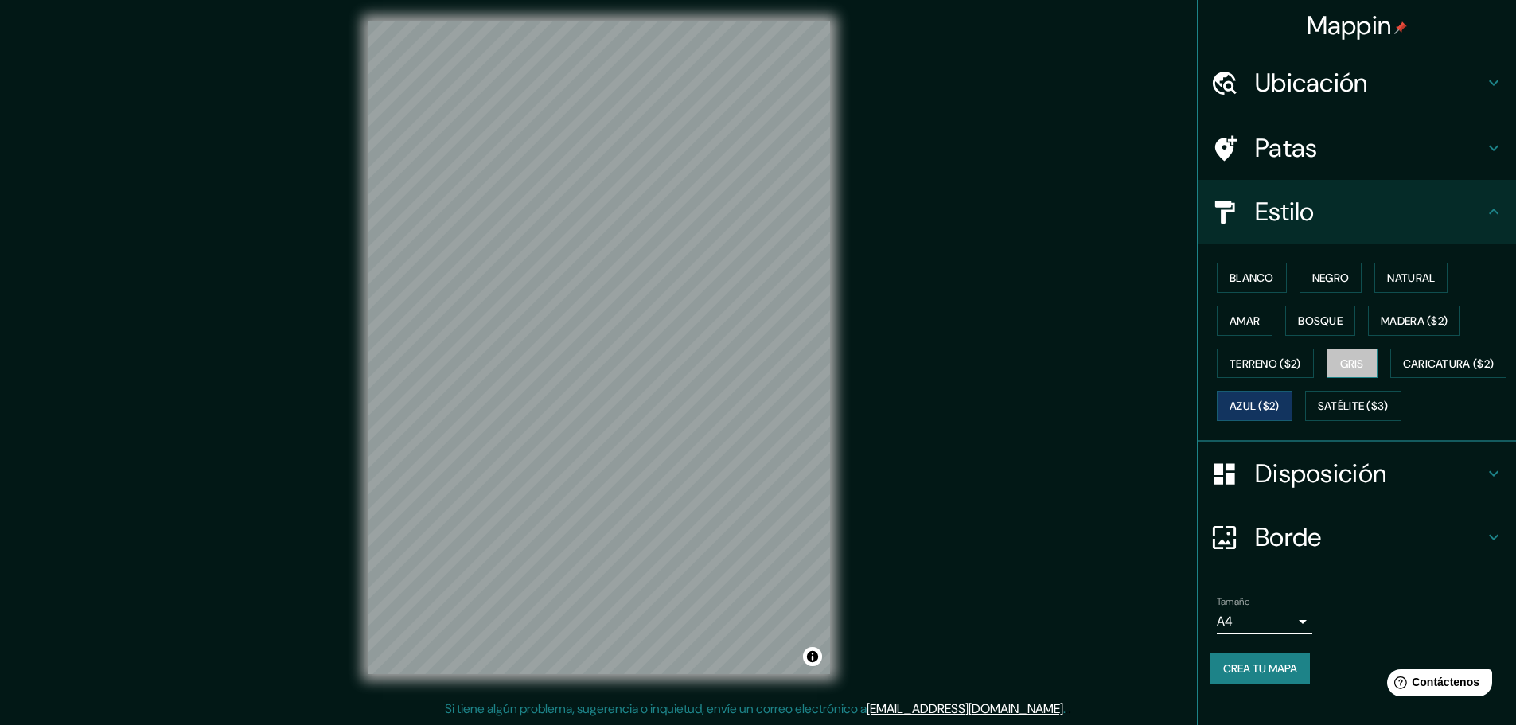
click at [1340, 372] on font "Gris" at bounding box center [1352, 363] width 24 height 21
click at [1322, 323] on font "Bosque" at bounding box center [1320, 321] width 45 height 14
click at [1242, 286] on font "Blanco" at bounding box center [1252, 277] width 45 height 21
click at [1272, 284] on button "Blanco" at bounding box center [1252, 278] width 70 height 30
click at [1300, 280] on button "Negro" at bounding box center [1331, 278] width 63 height 30
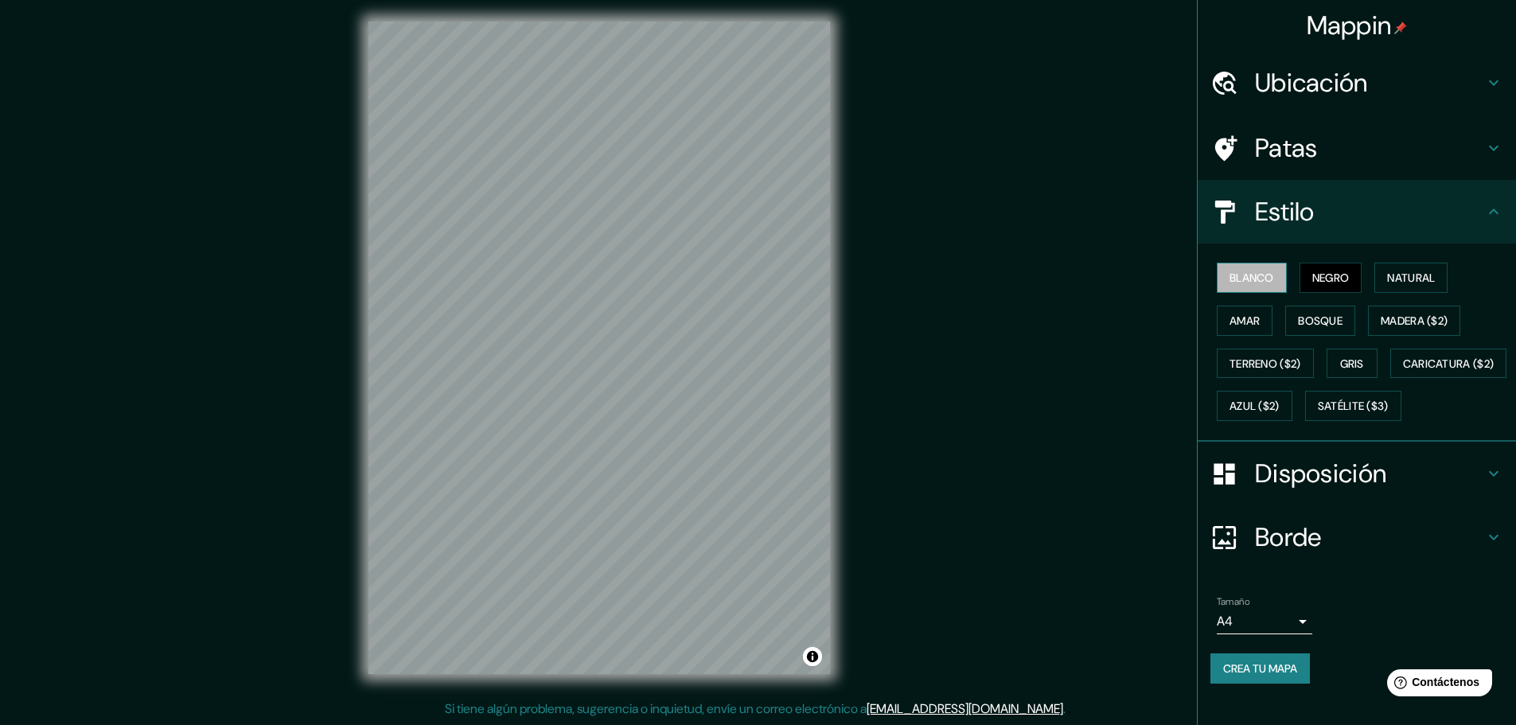
click at [1233, 283] on font "Blanco" at bounding box center [1252, 278] width 45 height 14
click at [1316, 490] on font "Disposición" at bounding box center [1320, 473] width 131 height 33
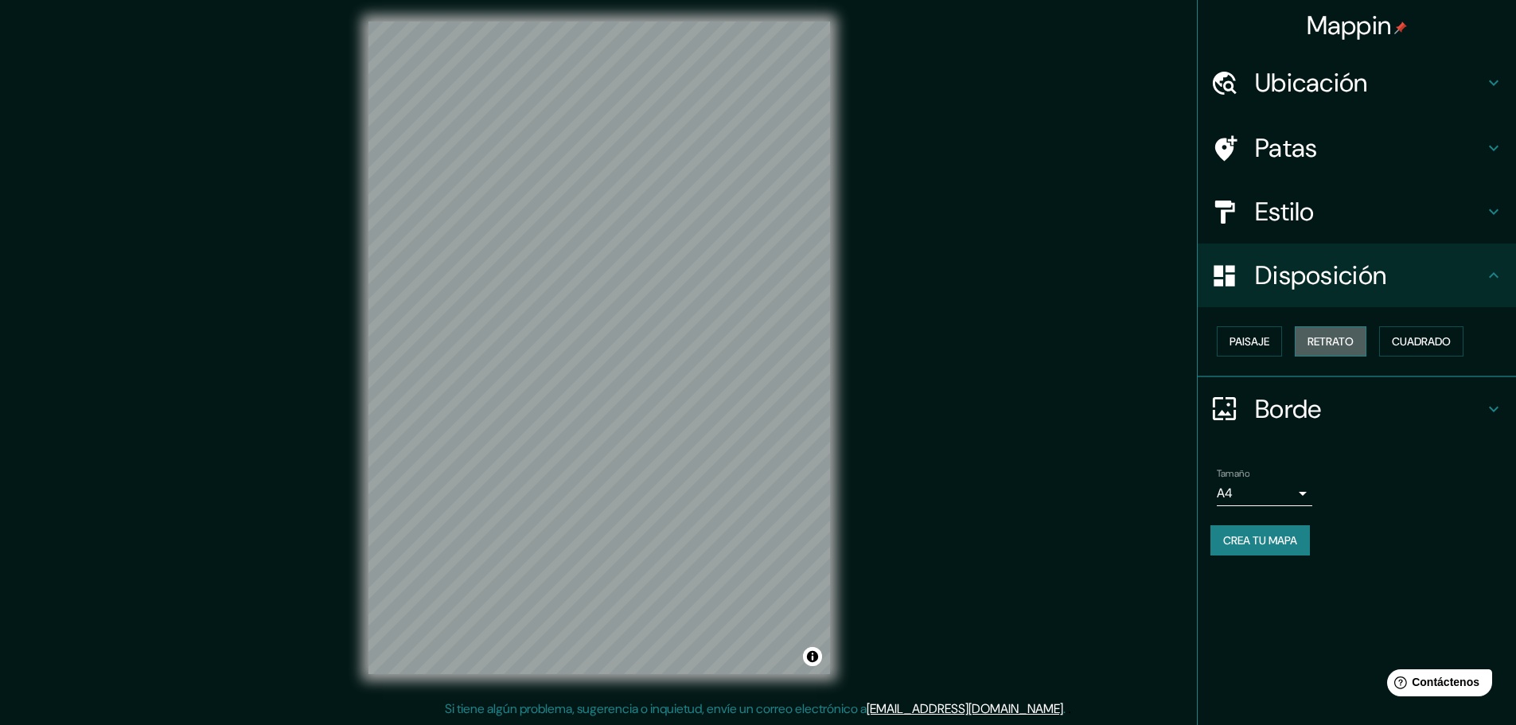
click at [1303, 341] on button "Retrato" at bounding box center [1331, 341] width 72 height 30
click at [1263, 341] on font "Paisaje" at bounding box center [1250, 341] width 40 height 14
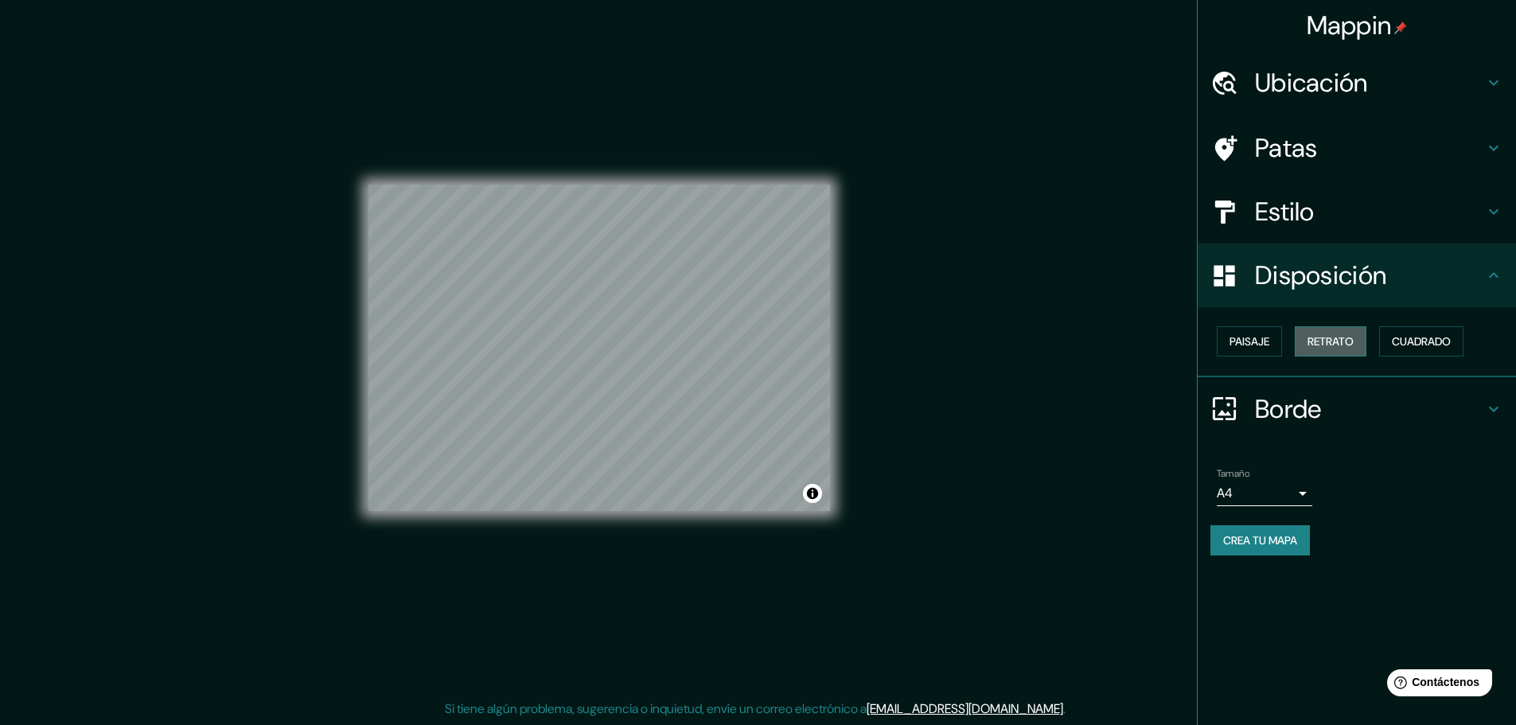
click at [1310, 343] on font "Retrato" at bounding box center [1331, 341] width 46 height 14
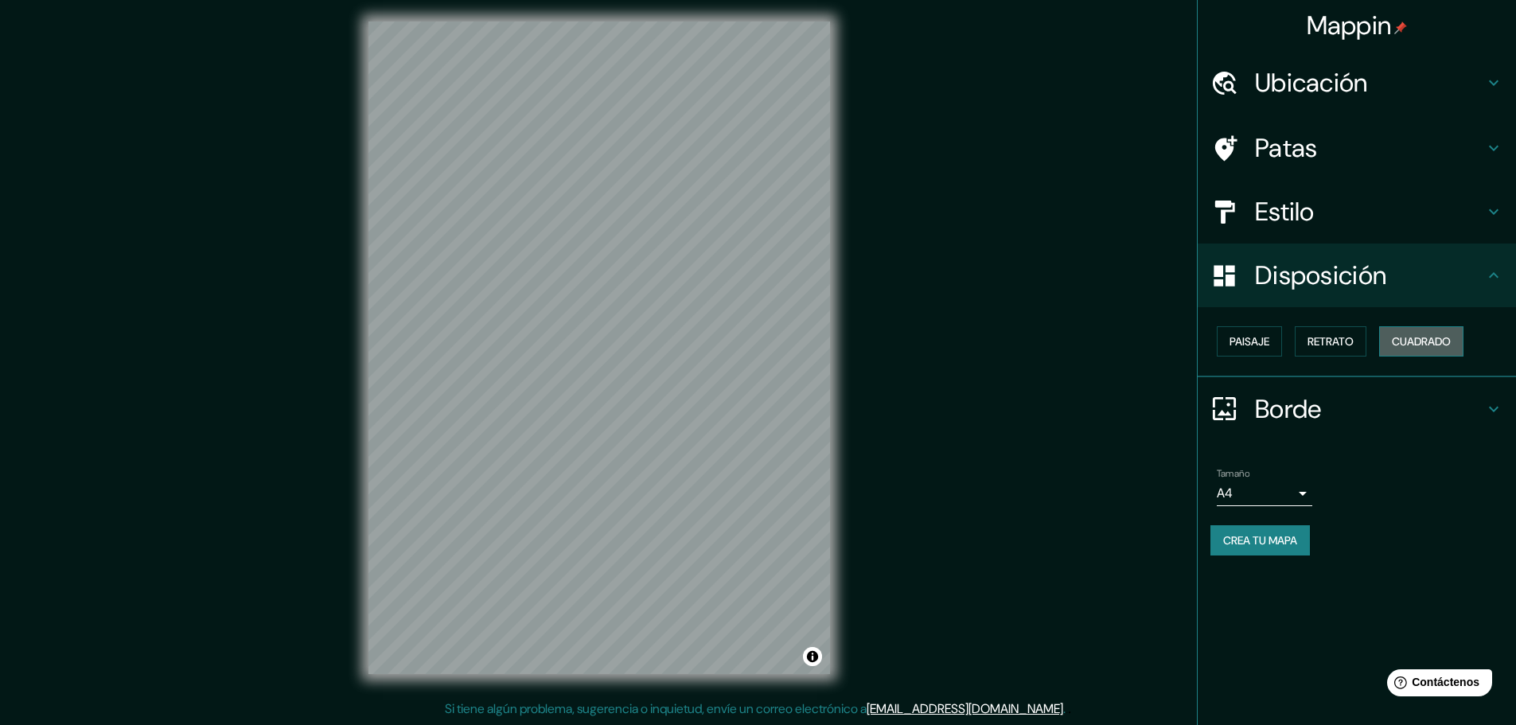
click at [1392, 349] on button "Cuadrado" at bounding box center [1421, 341] width 84 height 30
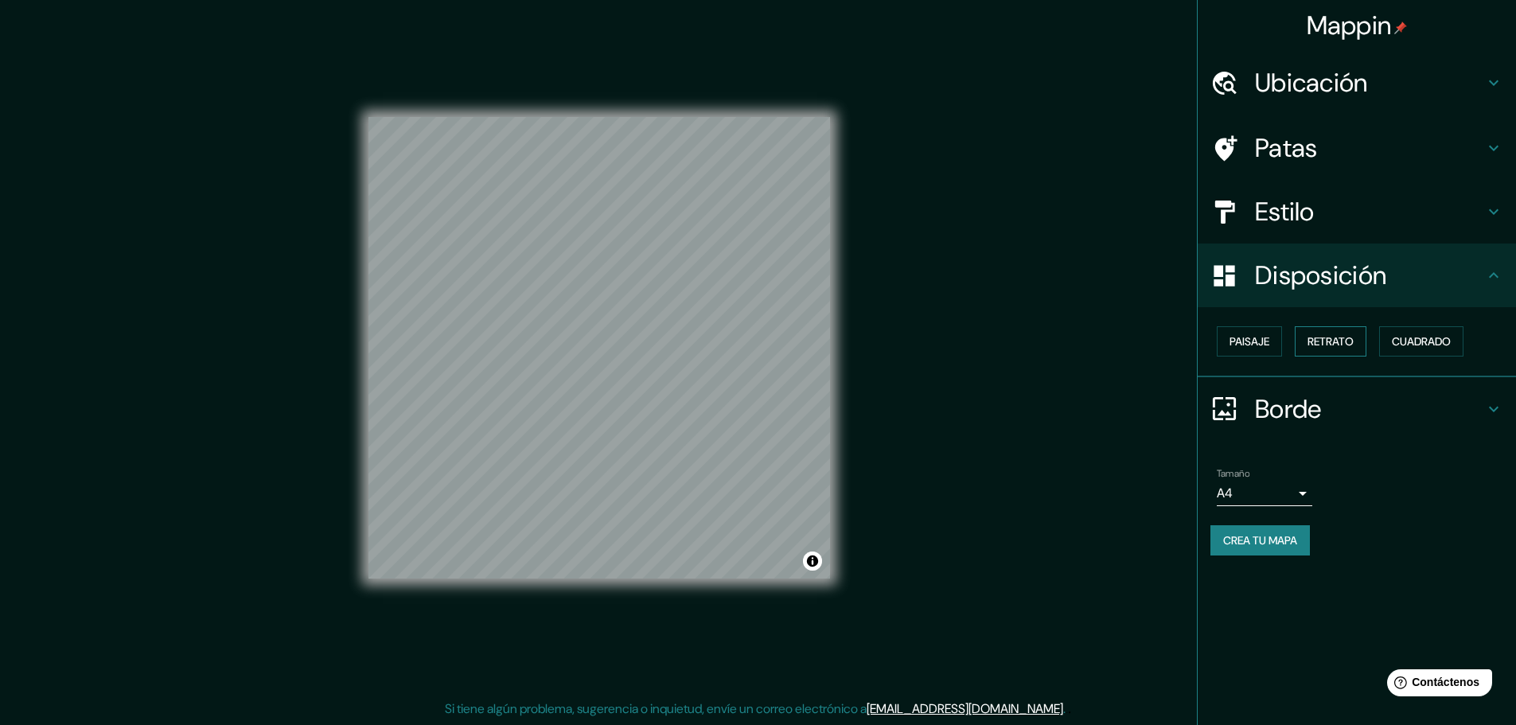
click at [1349, 348] on font "Retrato" at bounding box center [1331, 341] width 46 height 14
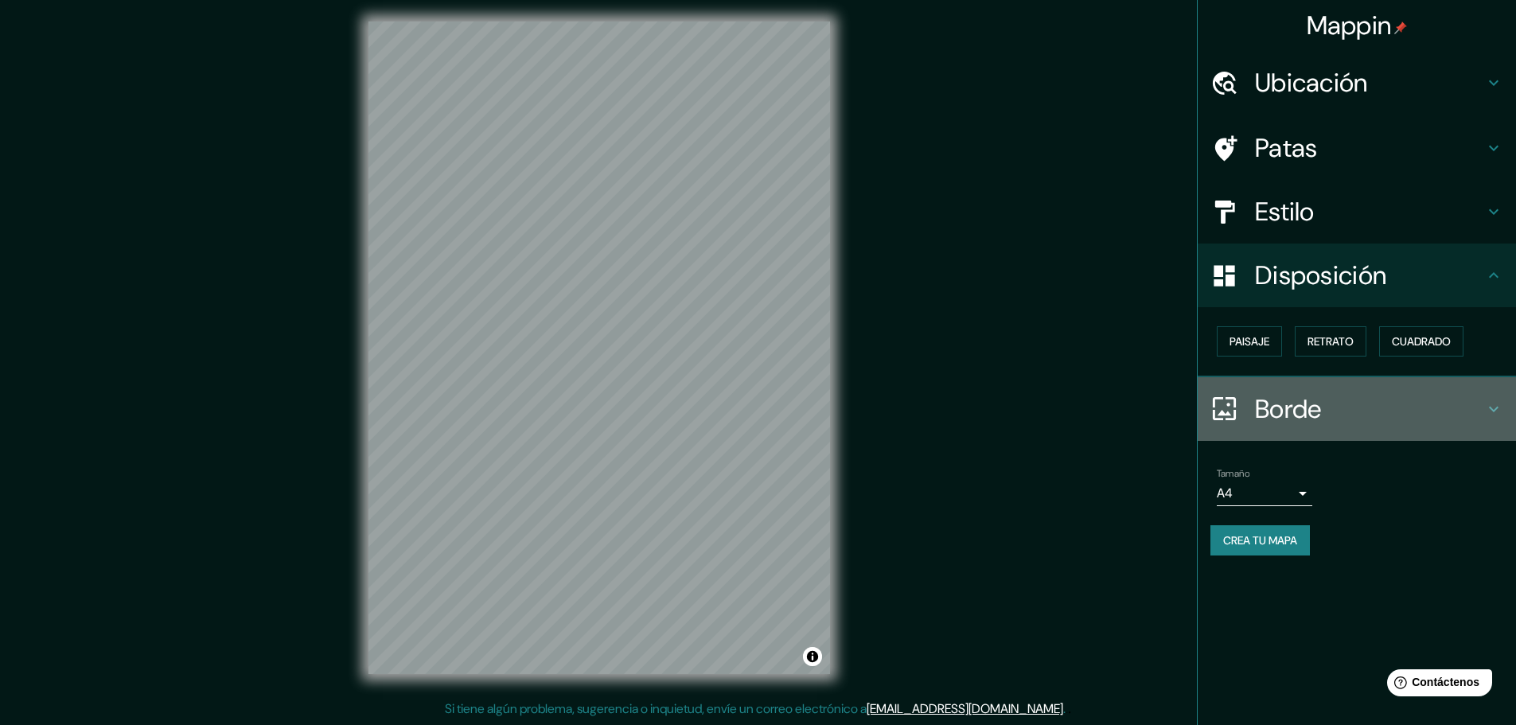
click at [1312, 415] on font "Borde" at bounding box center [1288, 408] width 67 height 33
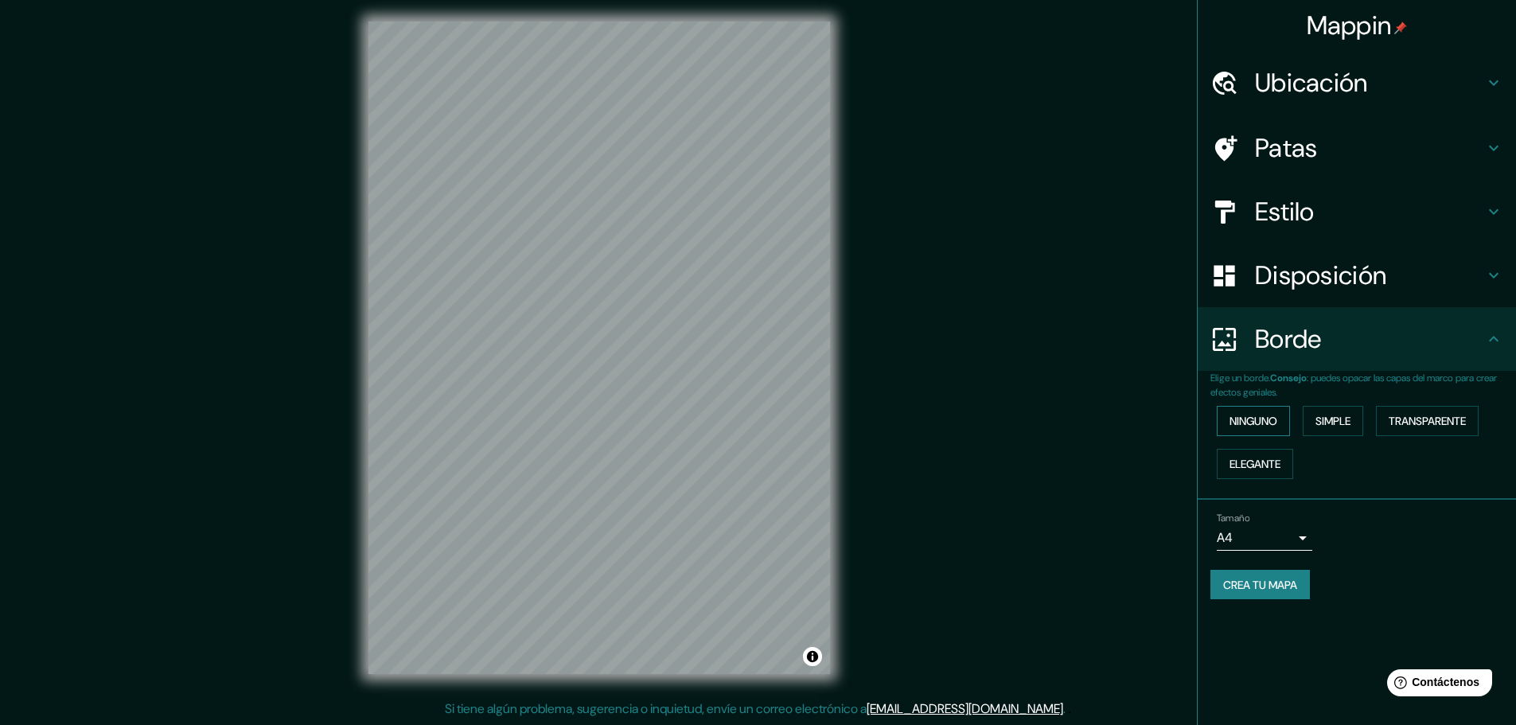
click at [1269, 418] on font "Ninguno" at bounding box center [1254, 421] width 48 height 14
click at [1324, 421] on font "Simple" at bounding box center [1333, 421] width 35 height 14
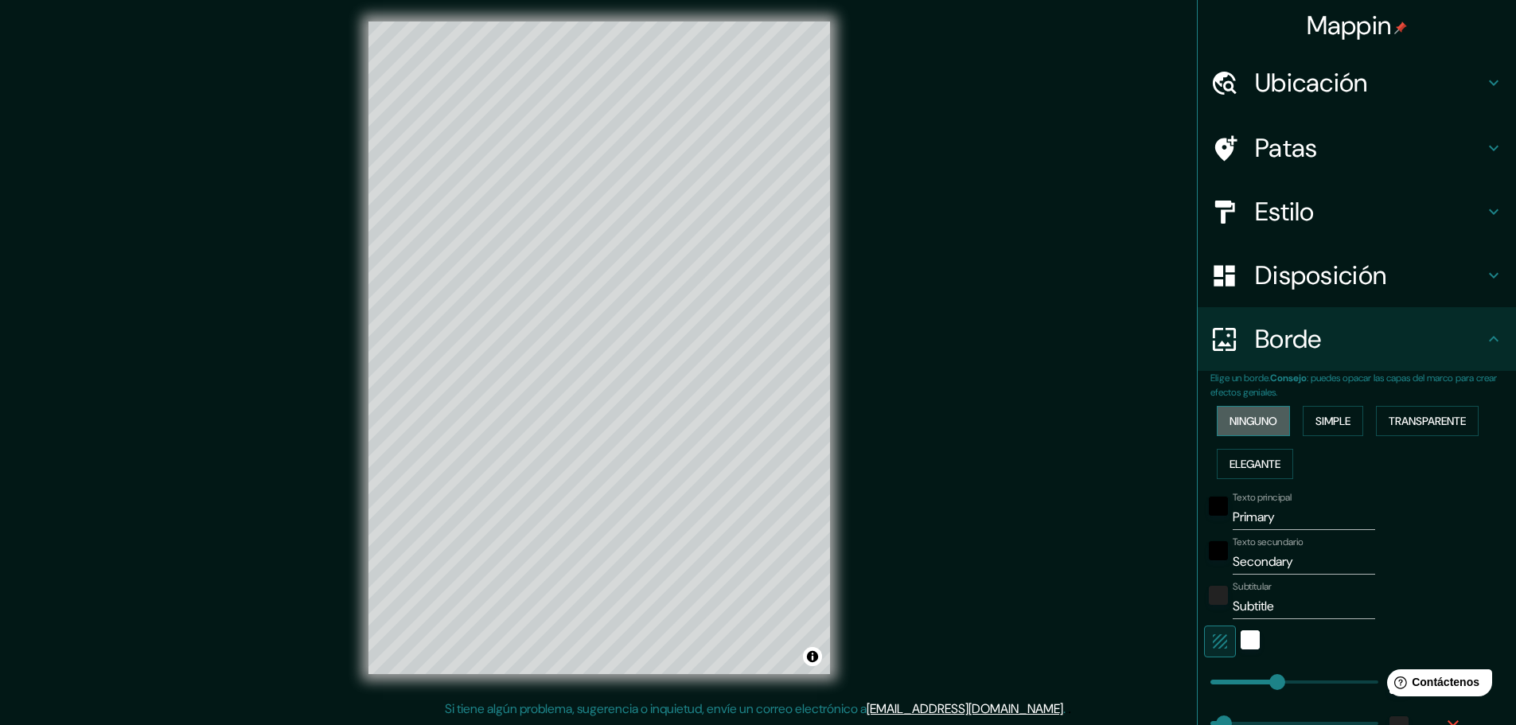
click at [1277, 420] on button "Ninguno" at bounding box center [1253, 421] width 73 height 30
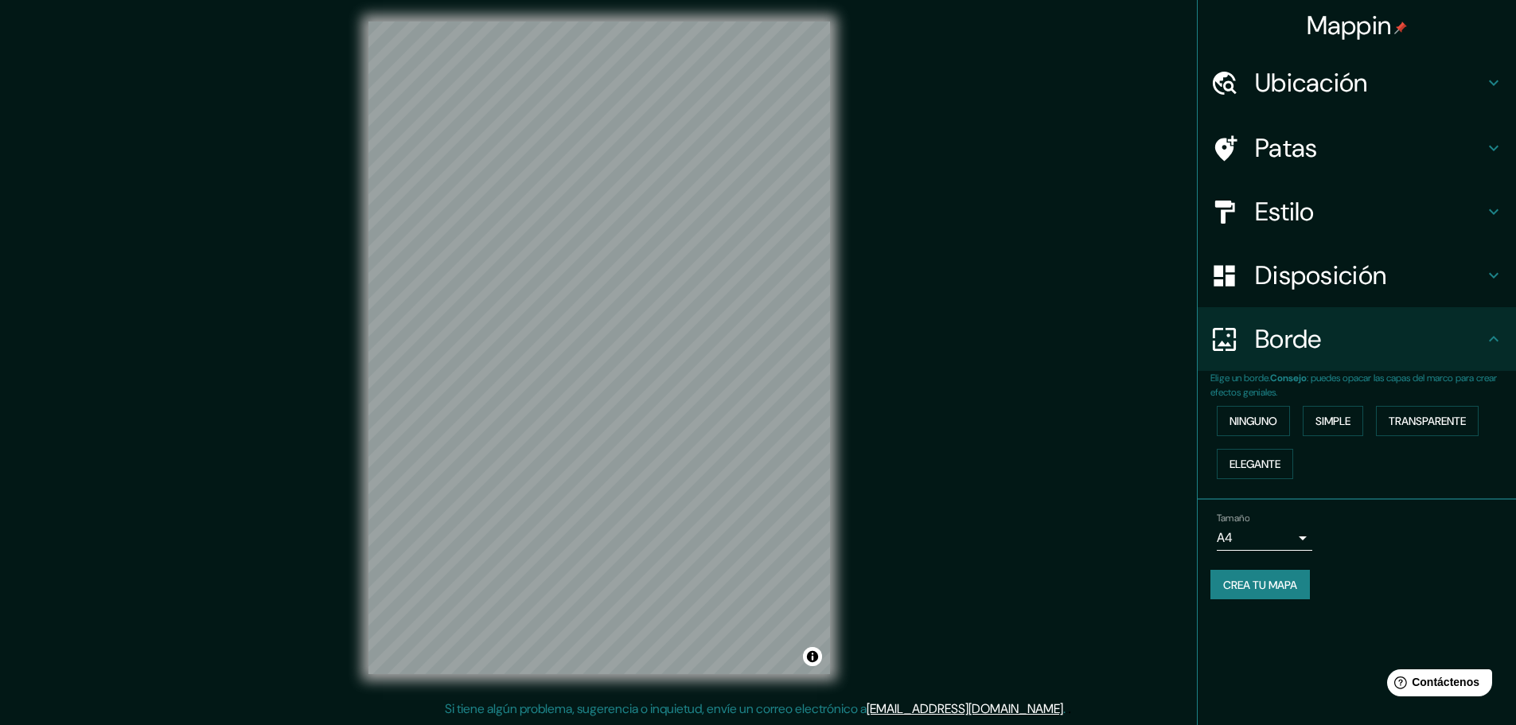
drag, startPoint x: 1274, startPoint y: 593, endPoint x: 1285, endPoint y: 638, distance: 46.5
click at [1285, 638] on div "Mappin Ubicación [STREET_ADDRESS][PERSON_NAME] Patas Estilo Disposición Borde E…" at bounding box center [1356, 362] width 319 height 725
click at [1253, 590] on font "Crea tu mapa" at bounding box center [1260, 585] width 74 height 14
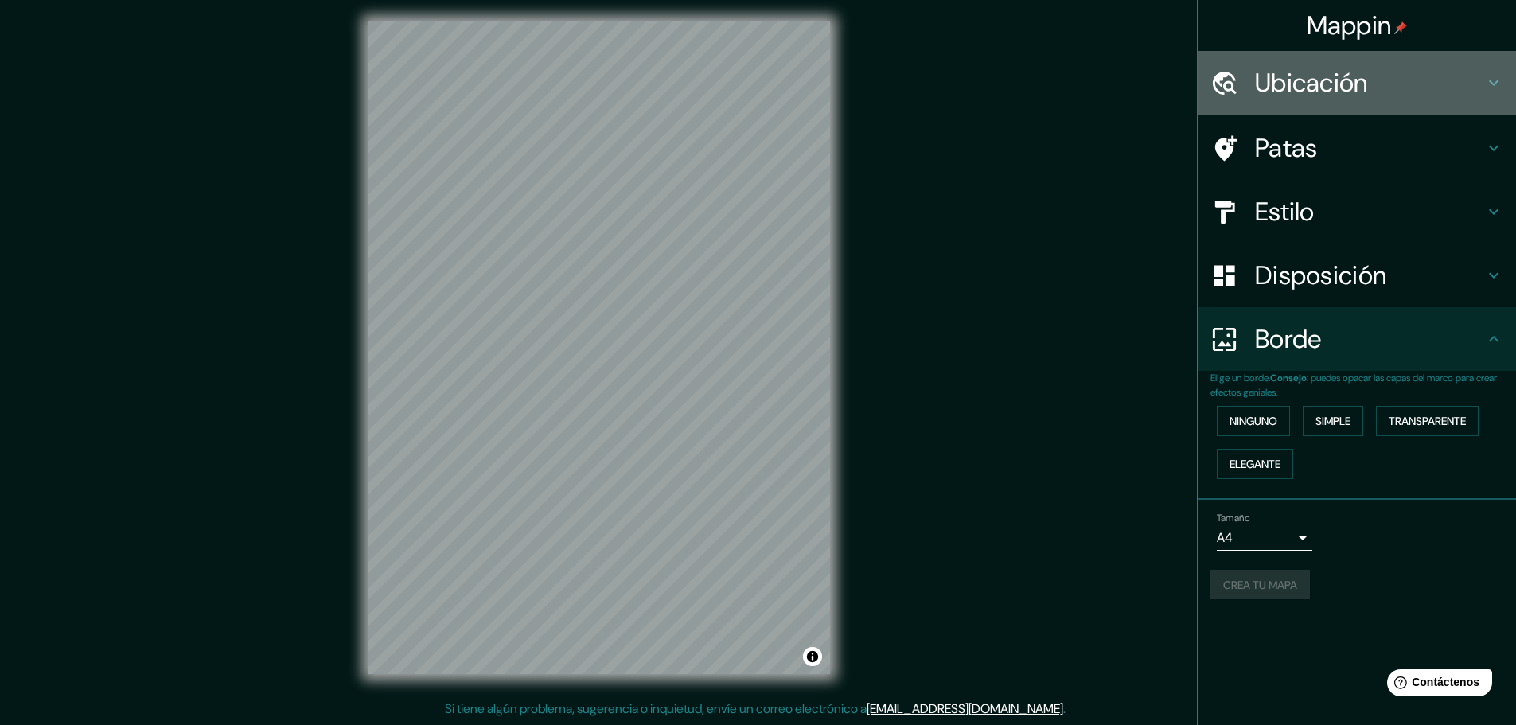
click at [1273, 99] on font "Ubicación" at bounding box center [1311, 82] width 113 height 33
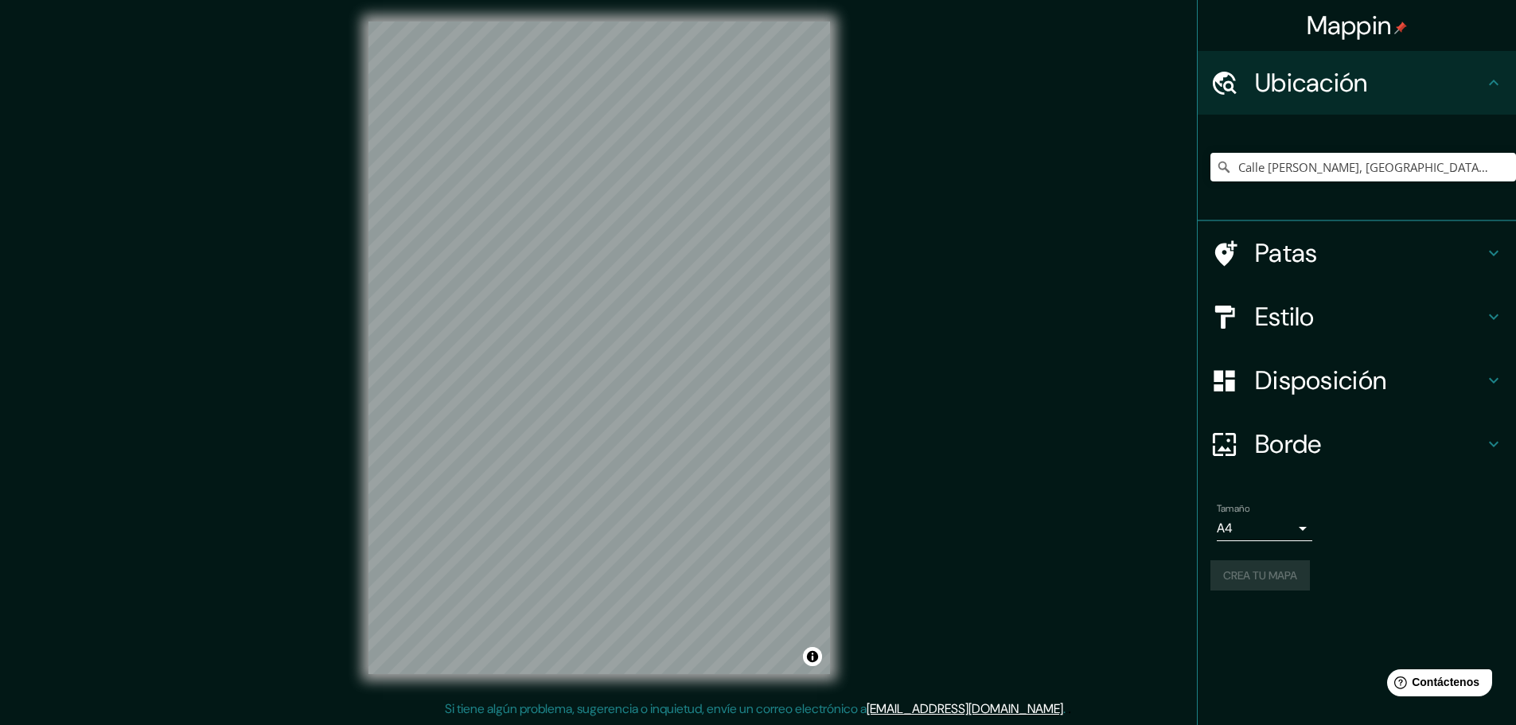
click at [1296, 265] on font "Patas" at bounding box center [1286, 252] width 63 height 33
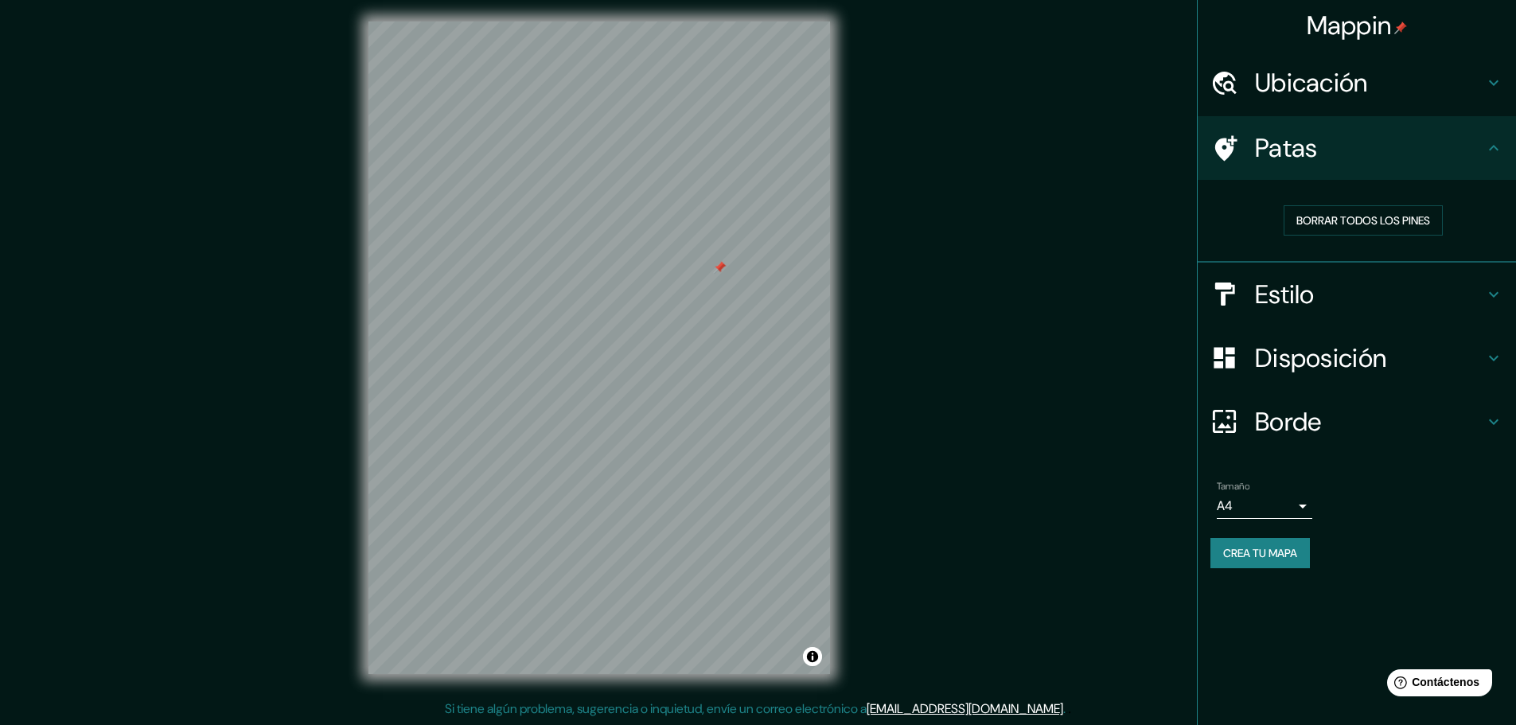
drag, startPoint x: 739, startPoint y: 240, endPoint x: 719, endPoint y: 275, distance: 41.0
click at [719, 274] on div at bounding box center [719, 267] width 13 height 13
click at [1284, 549] on font "Crea tu mapa" at bounding box center [1260, 553] width 74 height 14
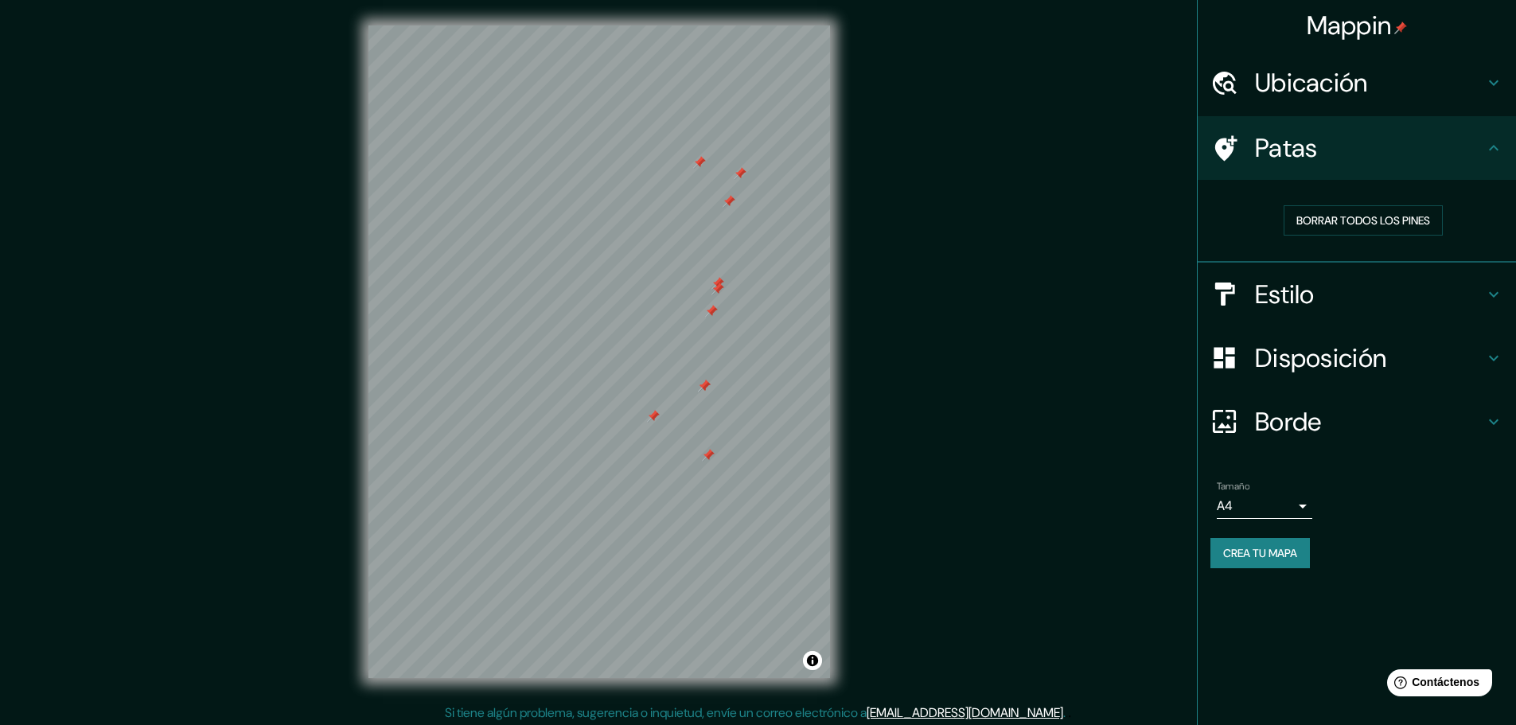
scroll to position [4, 0]
